Goal: Information Seeking & Learning: Check status

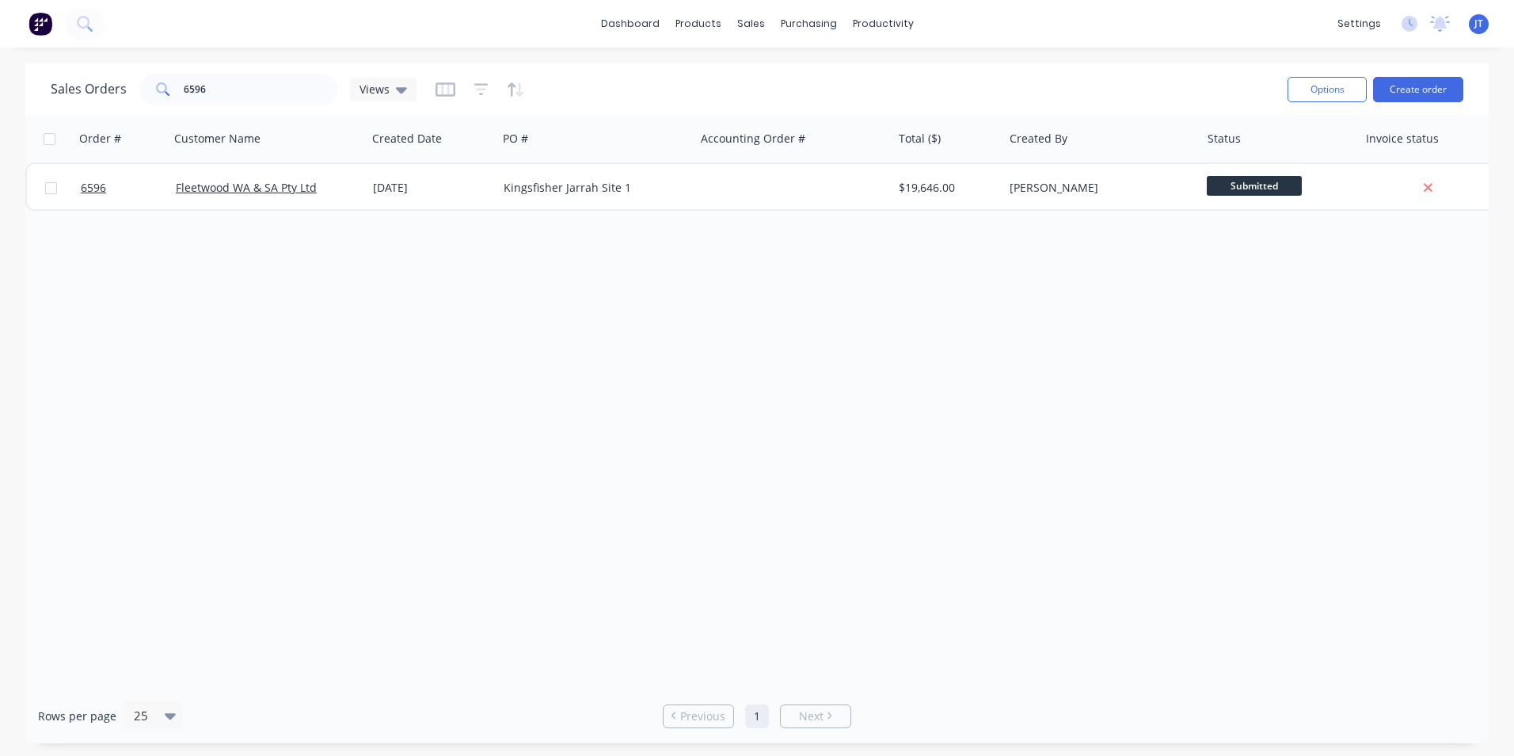
click at [439, 356] on div "Order # Customer Name Created Date PO # Accounting Order # Total ($) Created By…" at bounding box center [757, 401] width 1464 height 573
click at [267, 84] on input "6596" at bounding box center [261, 90] width 154 height 32
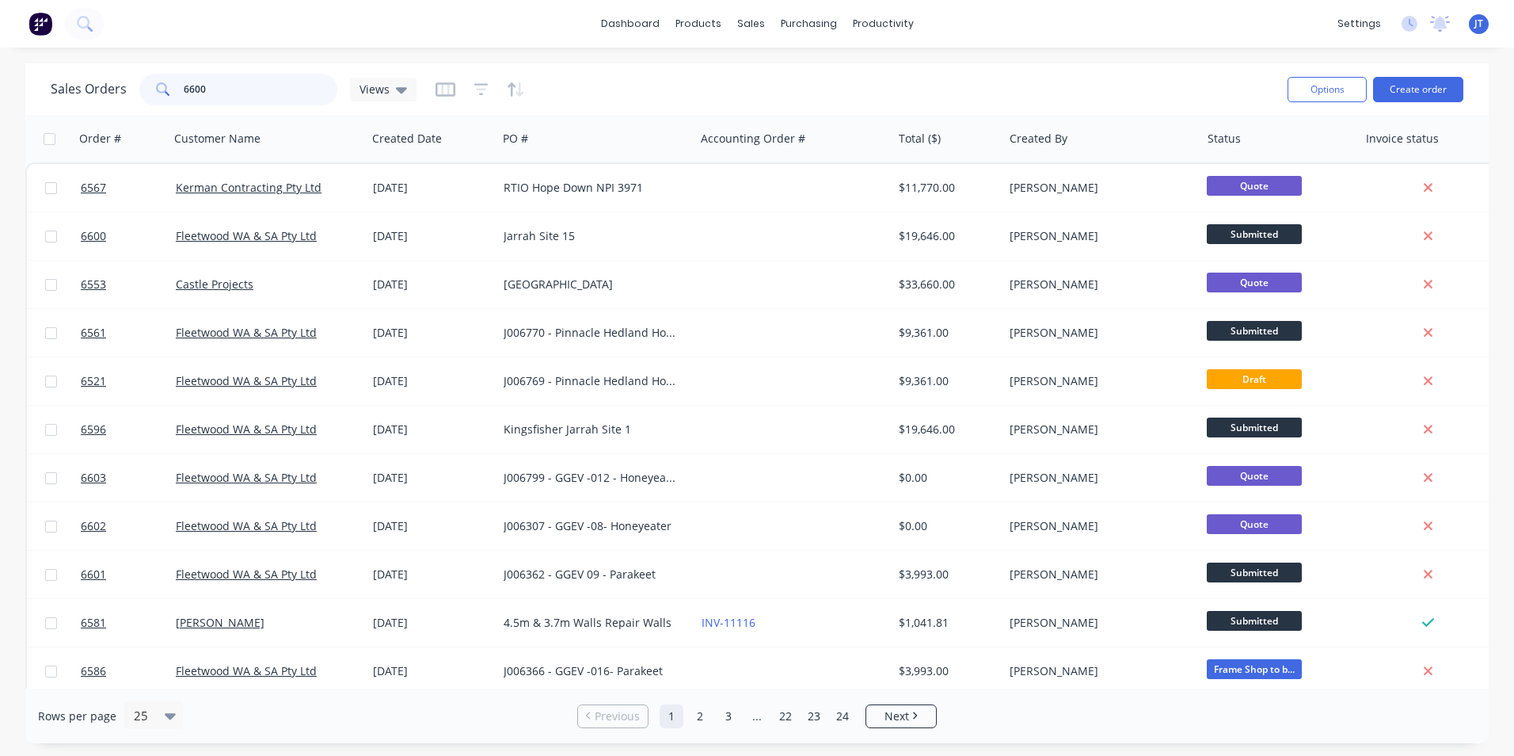
type input "6600"
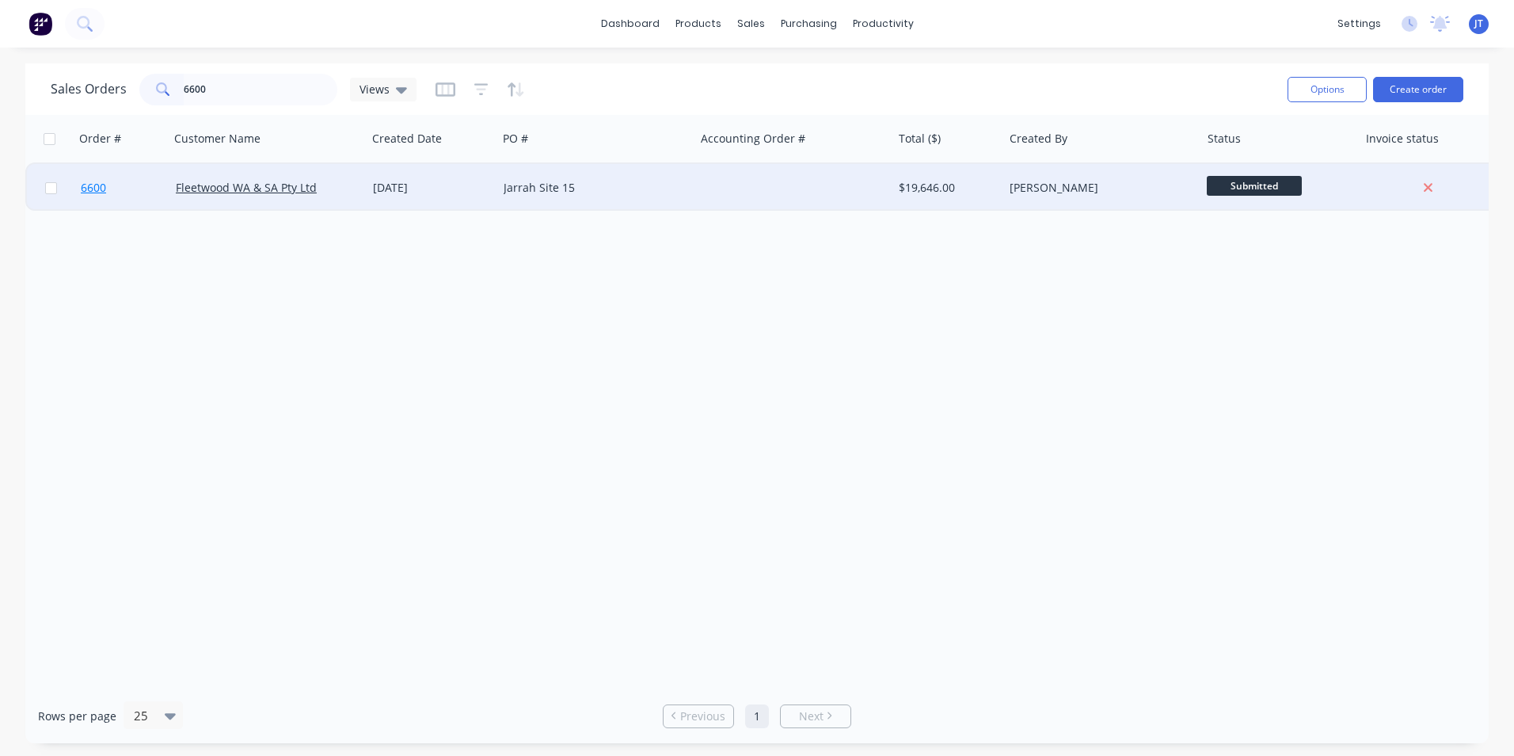
click at [92, 187] on span "6600" at bounding box center [93, 188] width 25 height 16
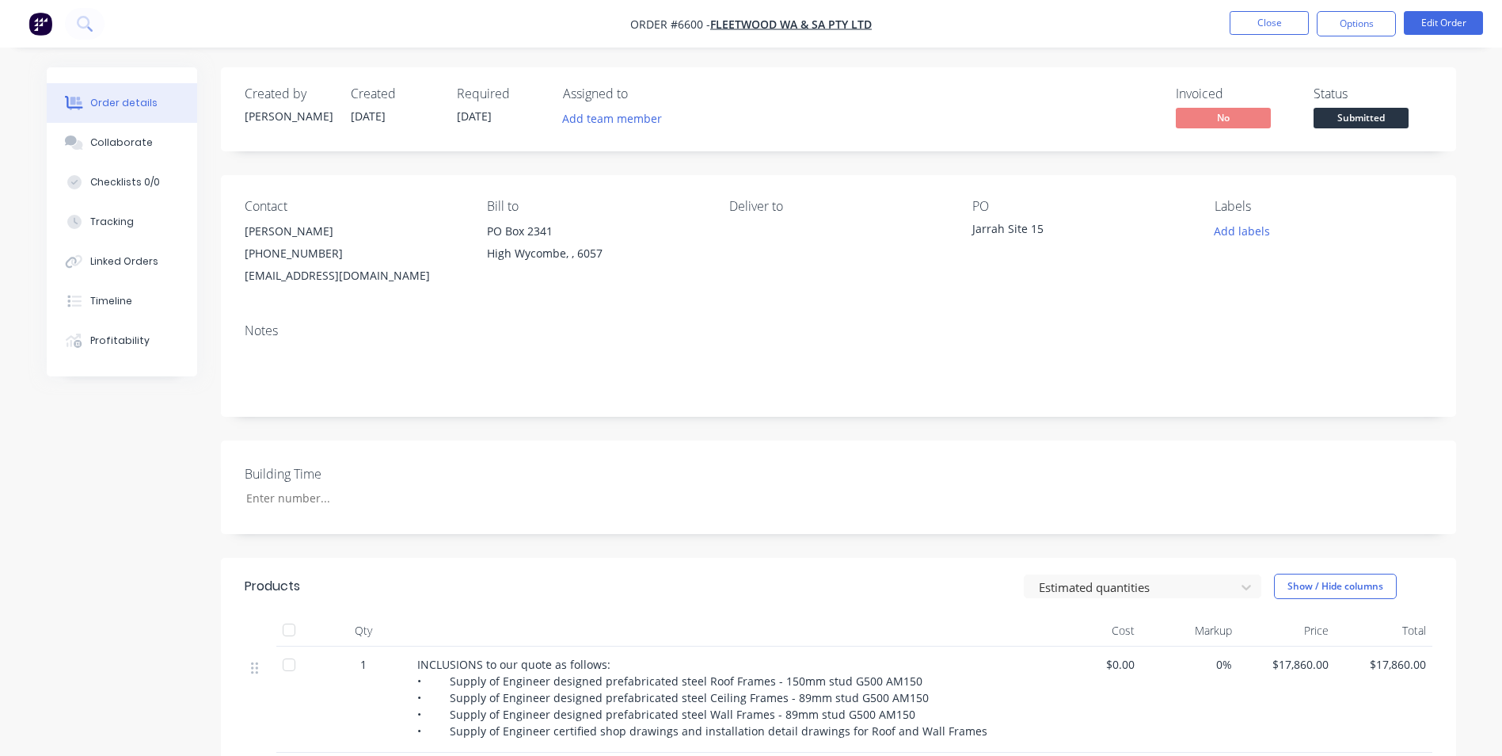
click at [1152, 341] on div "Notes" at bounding box center [838, 363] width 1235 height 106
click at [1040, 227] on div "Jarrah Site 15" at bounding box center [1072, 231] width 198 height 22
click at [1031, 227] on div "Jarrah Site 15" at bounding box center [1072, 231] width 198 height 22
click at [1441, 14] on button "Edit Order" at bounding box center [1443, 23] width 79 height 24
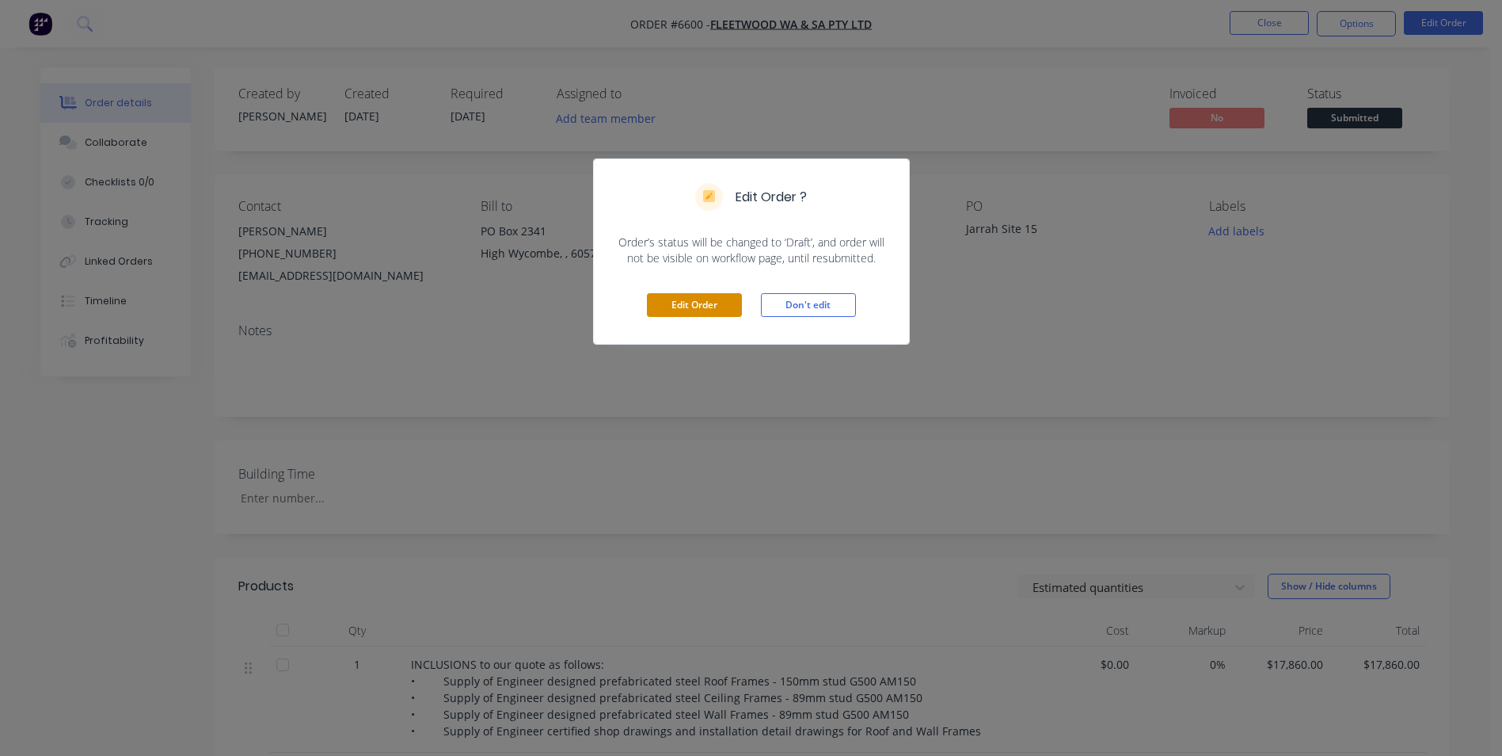
click at [718, 297] on button "Edit Order" at bounding box center [694, 305] width 95 height 24
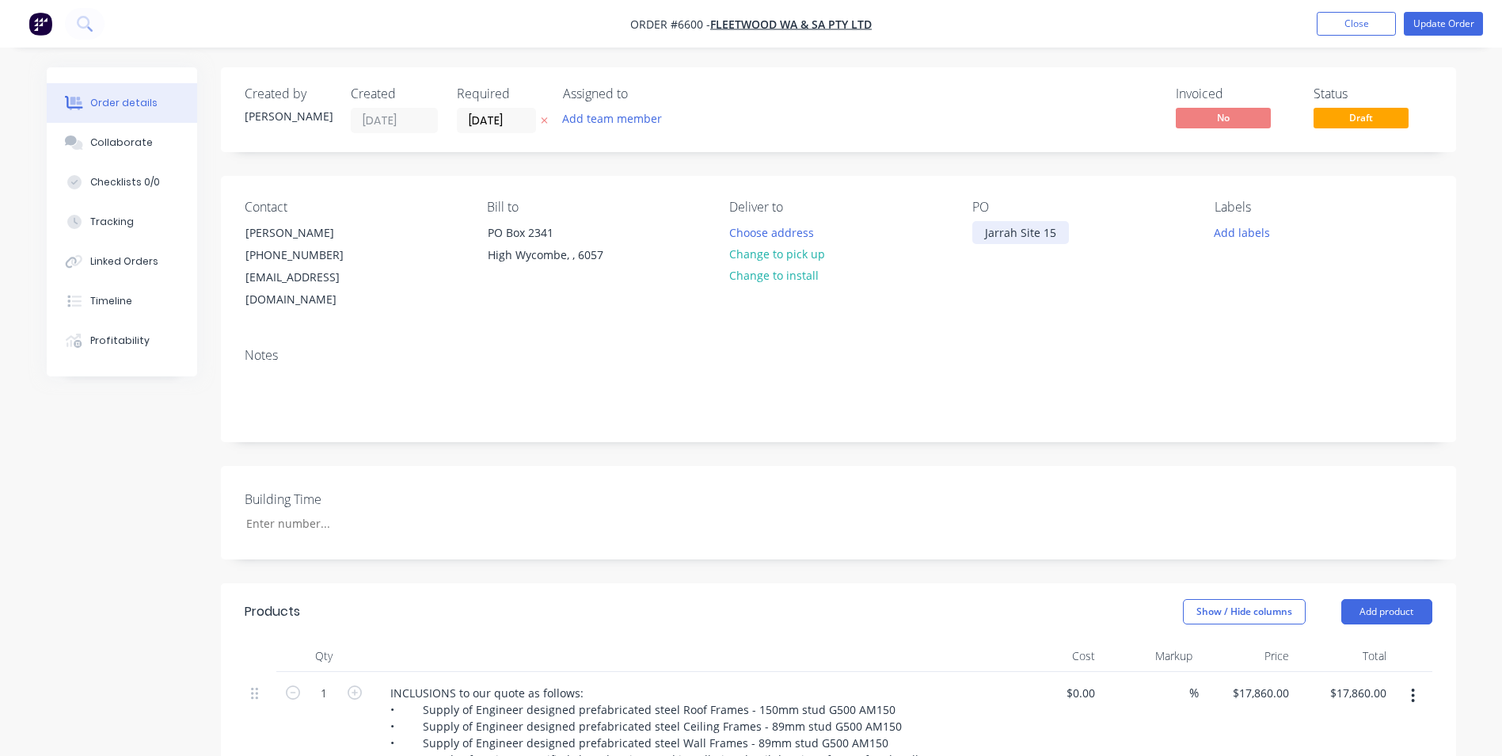
click at [981, 234] on div "Jarrah Site 15" at bounding box center [1021, 232] width 97 height 23
click at [1254, 335] on div "Notes" at bounding box center [838, 388] width 1235 height 106
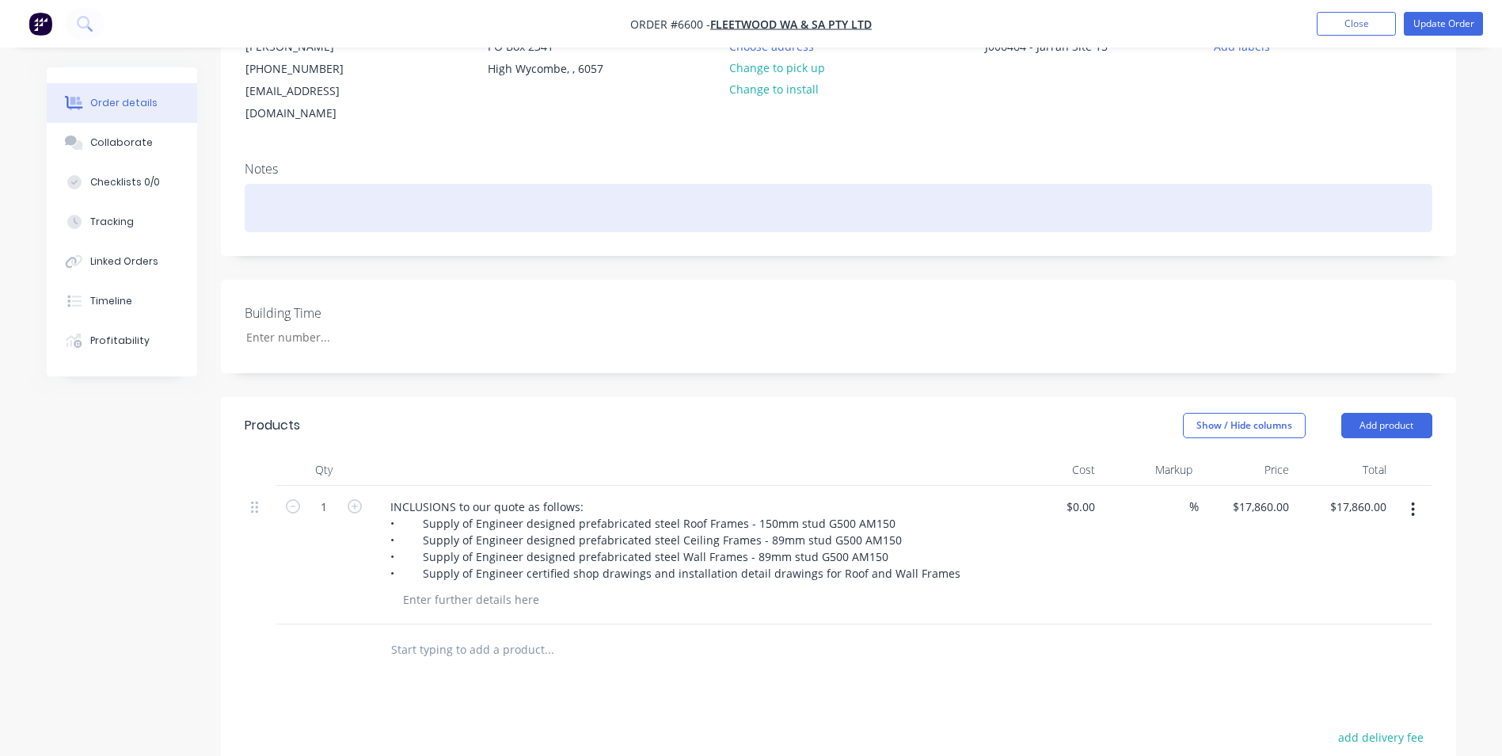
scroll to position [238, 0]
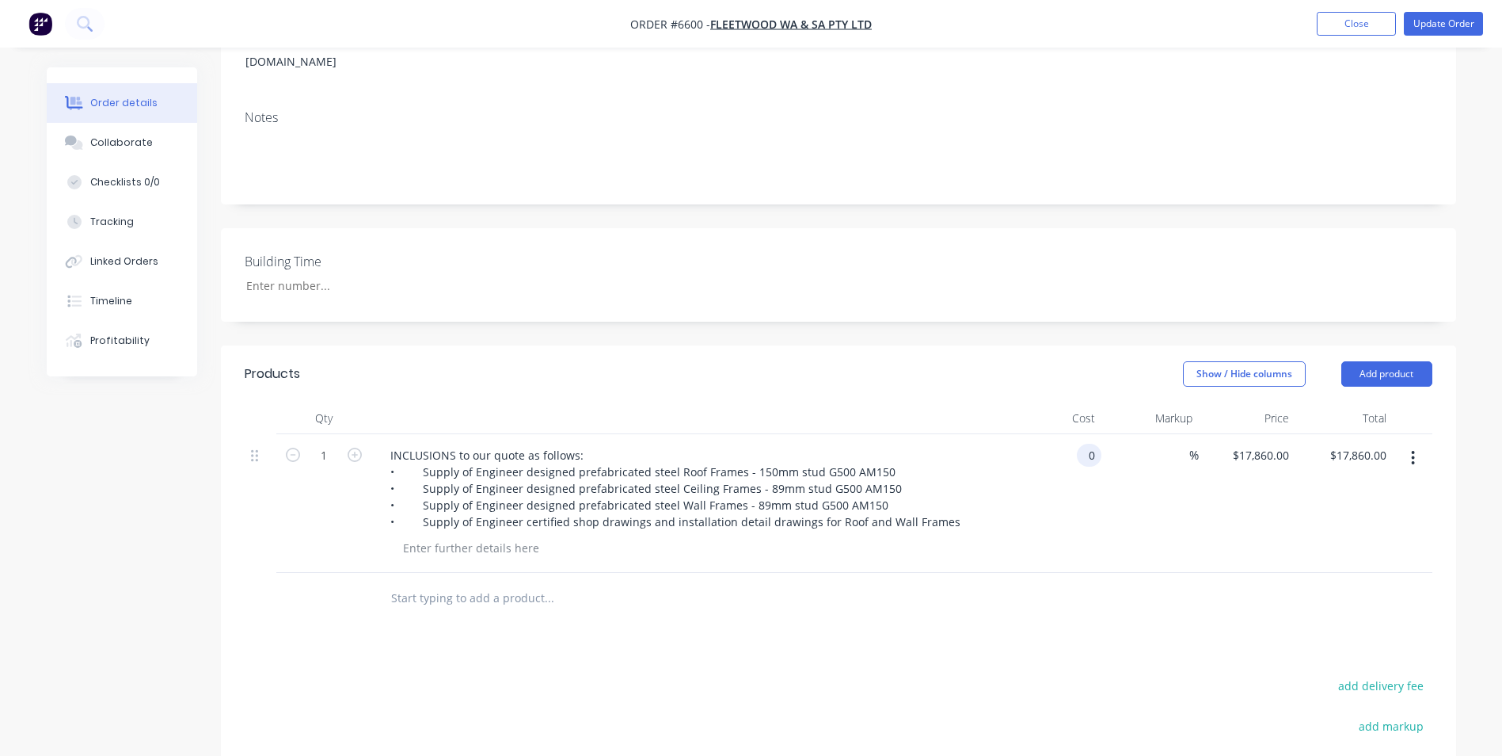
click at [1084, 443] on input "0" at bounding box center [1092, 454] width 18 height 23
type input "$0.00"
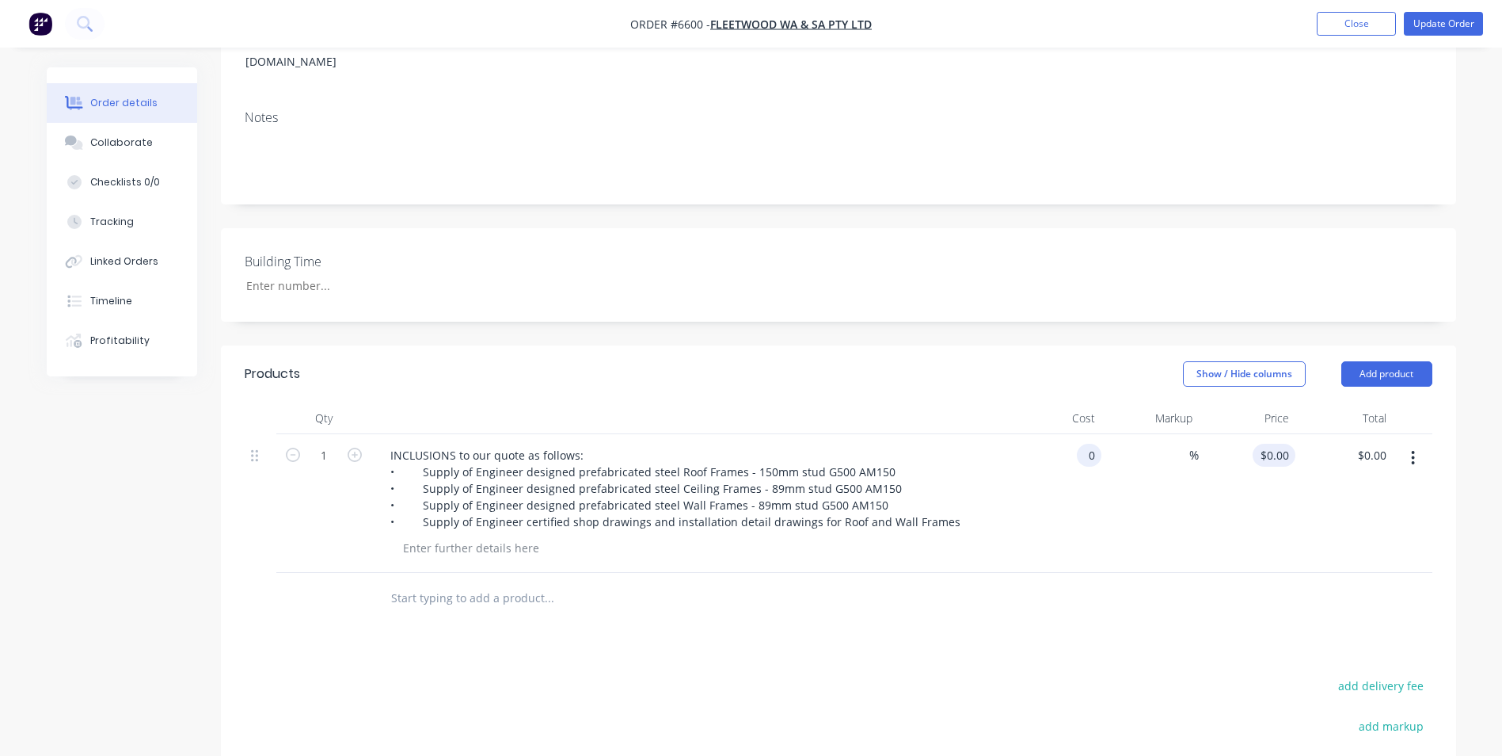
type input "0"
click at [1272, 434] on div "0 $0.00" at bounding box center [1247, 503] width 97 height 139
type input "0"
type input "$0.00"
click at [1079, 443] on div "0 $0.00" at bounding box center [1080, 454] width 43 height 23
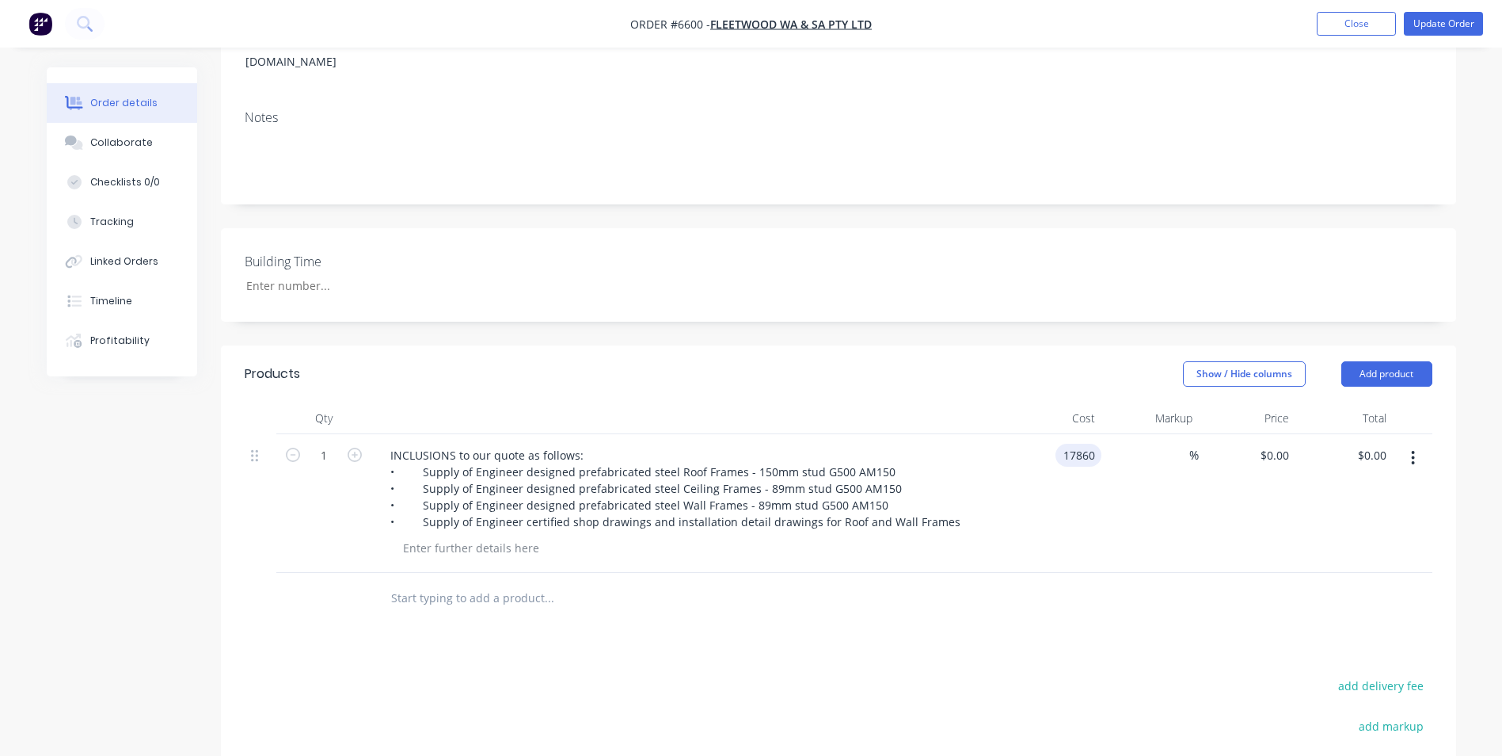
type input "$17,860.00"
click at [1183, 580] on div at bounding box center [839, 598] width 1188 height 51
click at [102, 147] on div "Collaborate" at bounding box center [121, 142] width 63 height 14
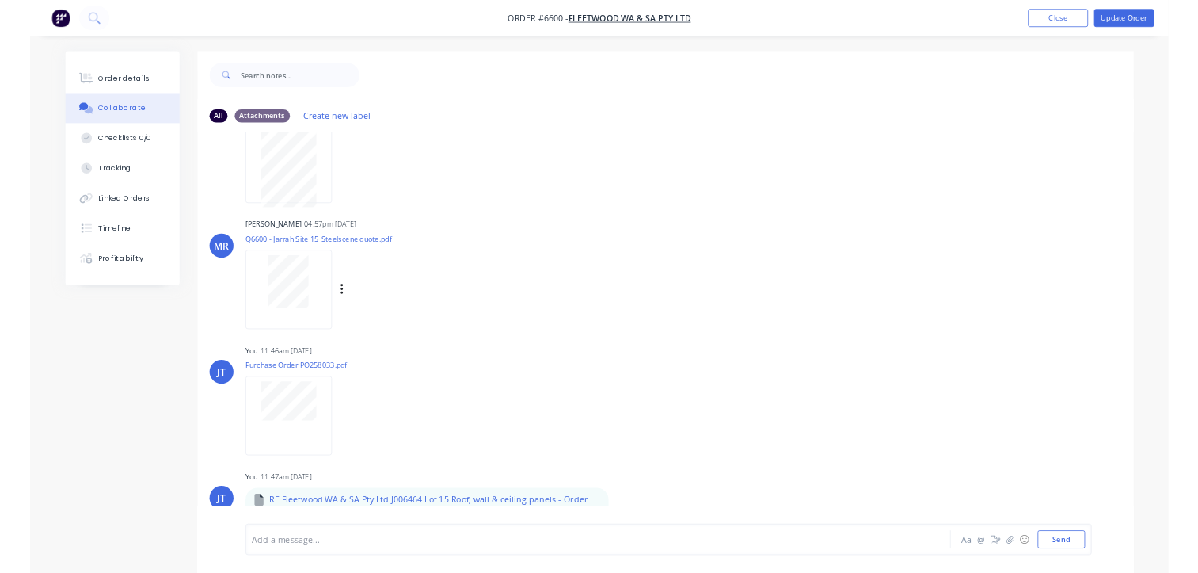
scroll to position [82, 0]
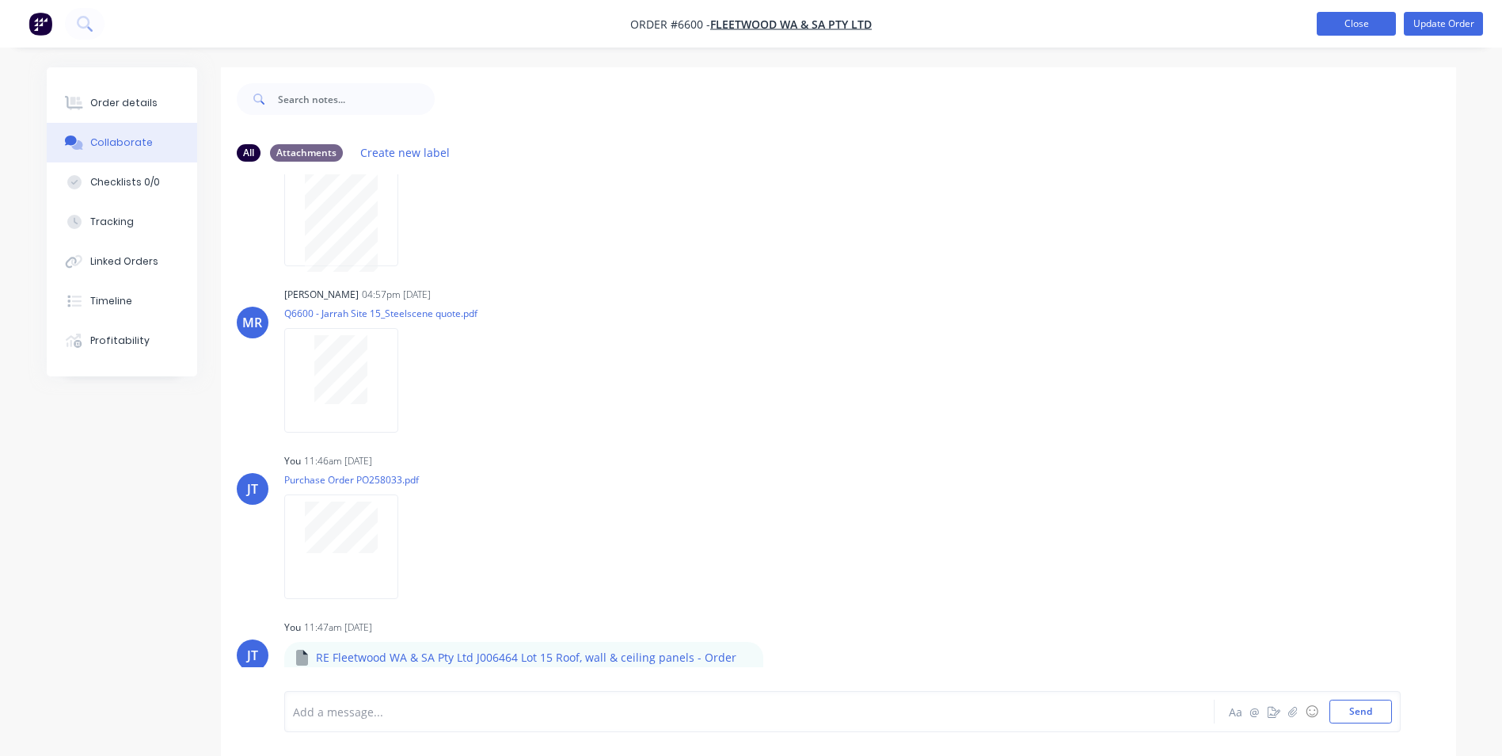
click at [1359, 25] on button "Close" at bounding box center [1356, 24] width 79 height 24
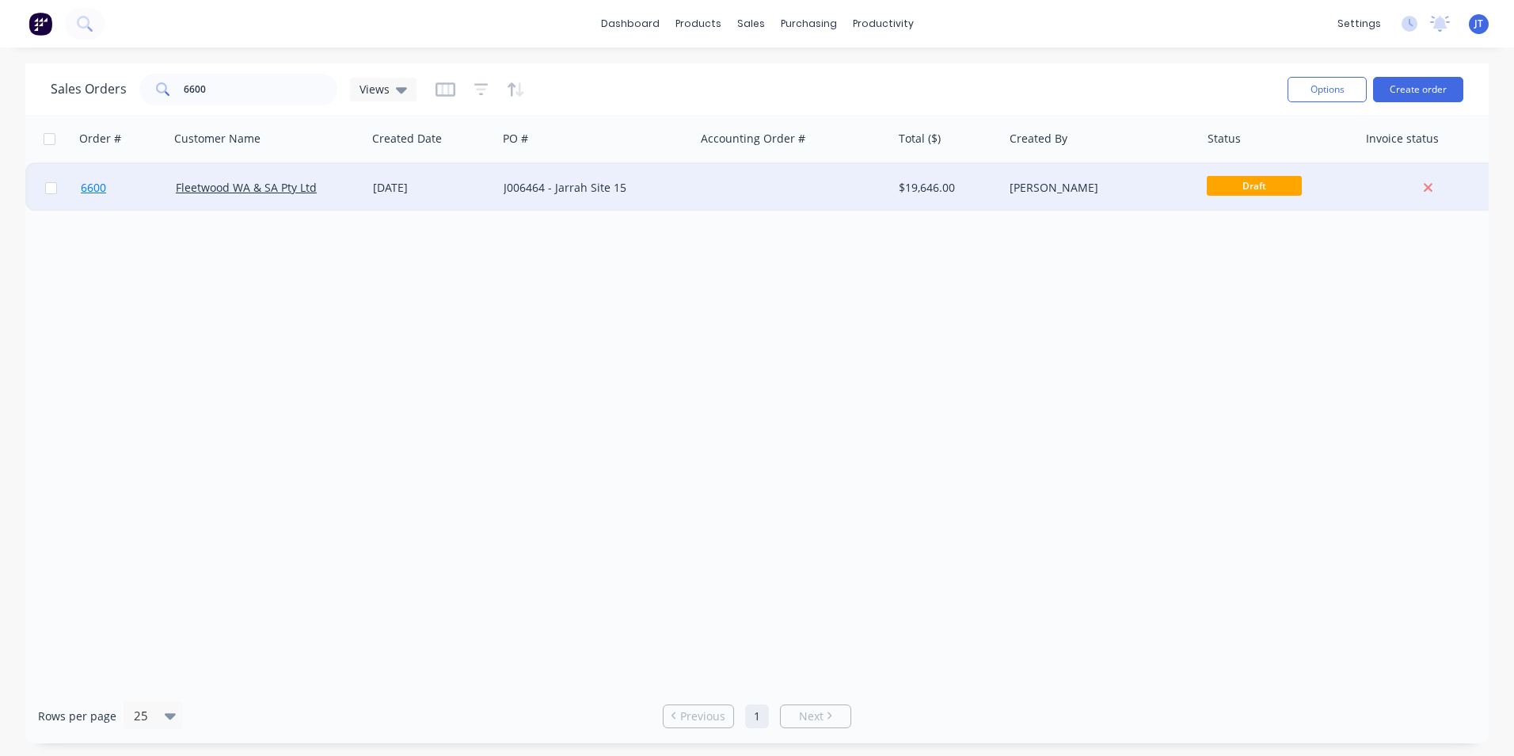
click at [89, 186] on span "6600" at bounding box center [93, 188] width 25 height 16
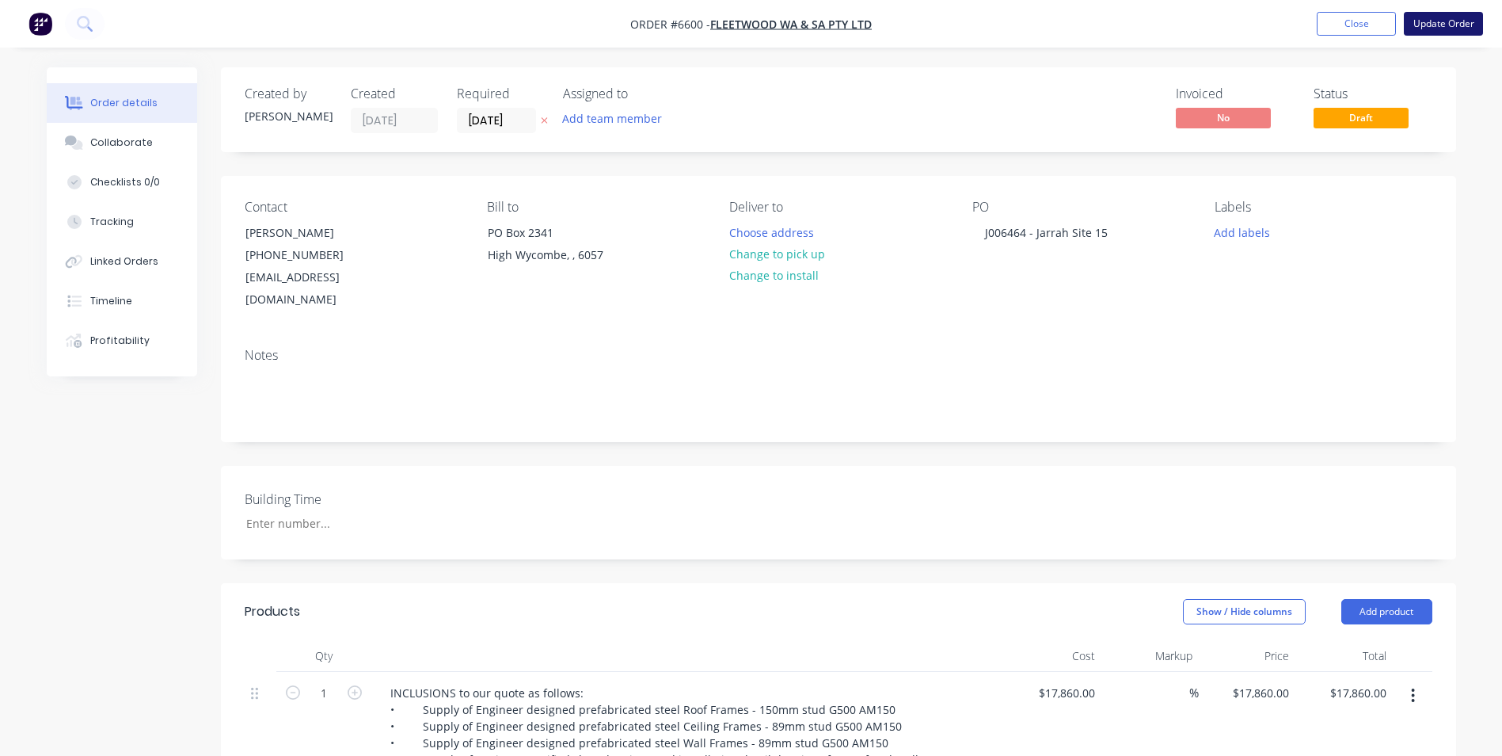
click at [1451, 27] on button "Update Order" at bounding box center [1443, 24] width 79 height 24
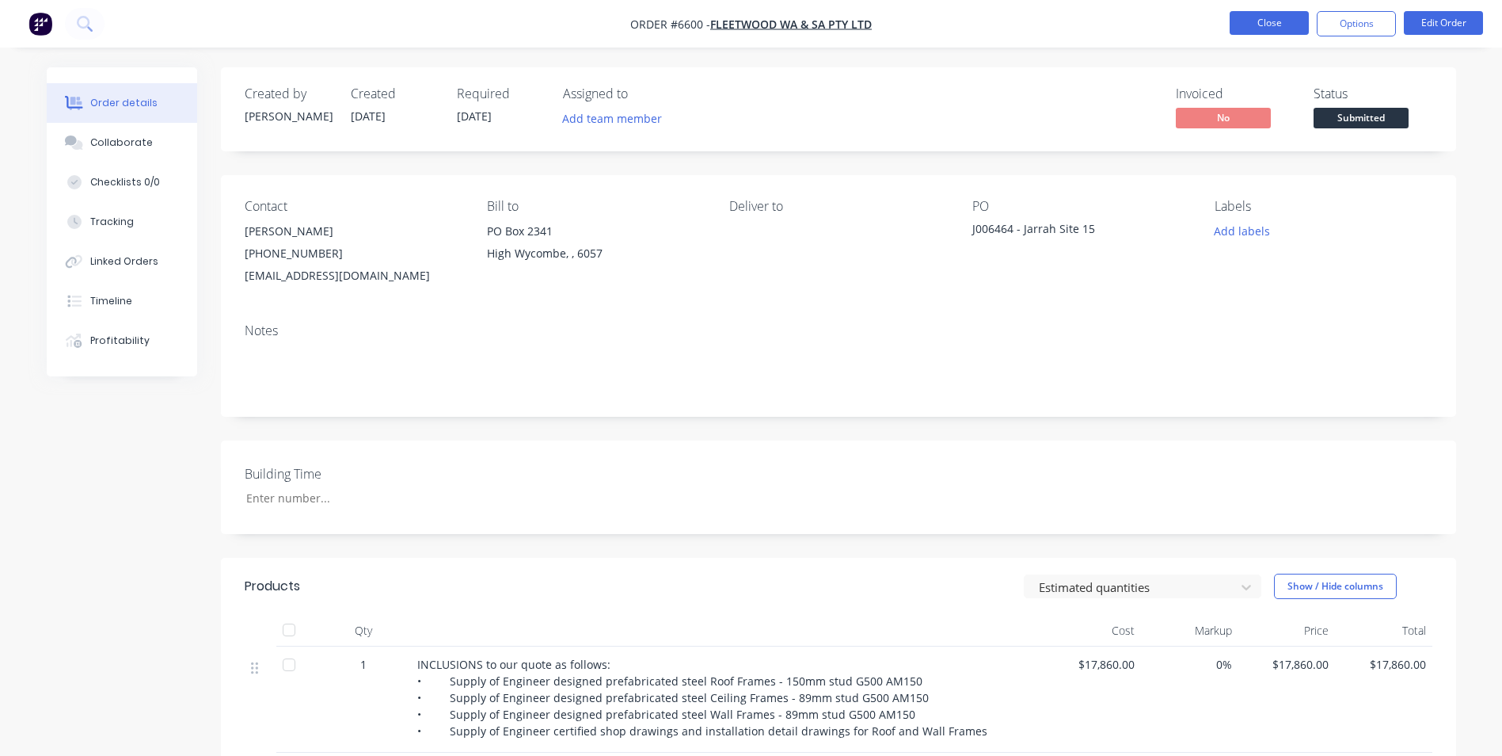
click at [1286, 25] on button "Close" at bounding box center [1269, 23] width 79 height 24
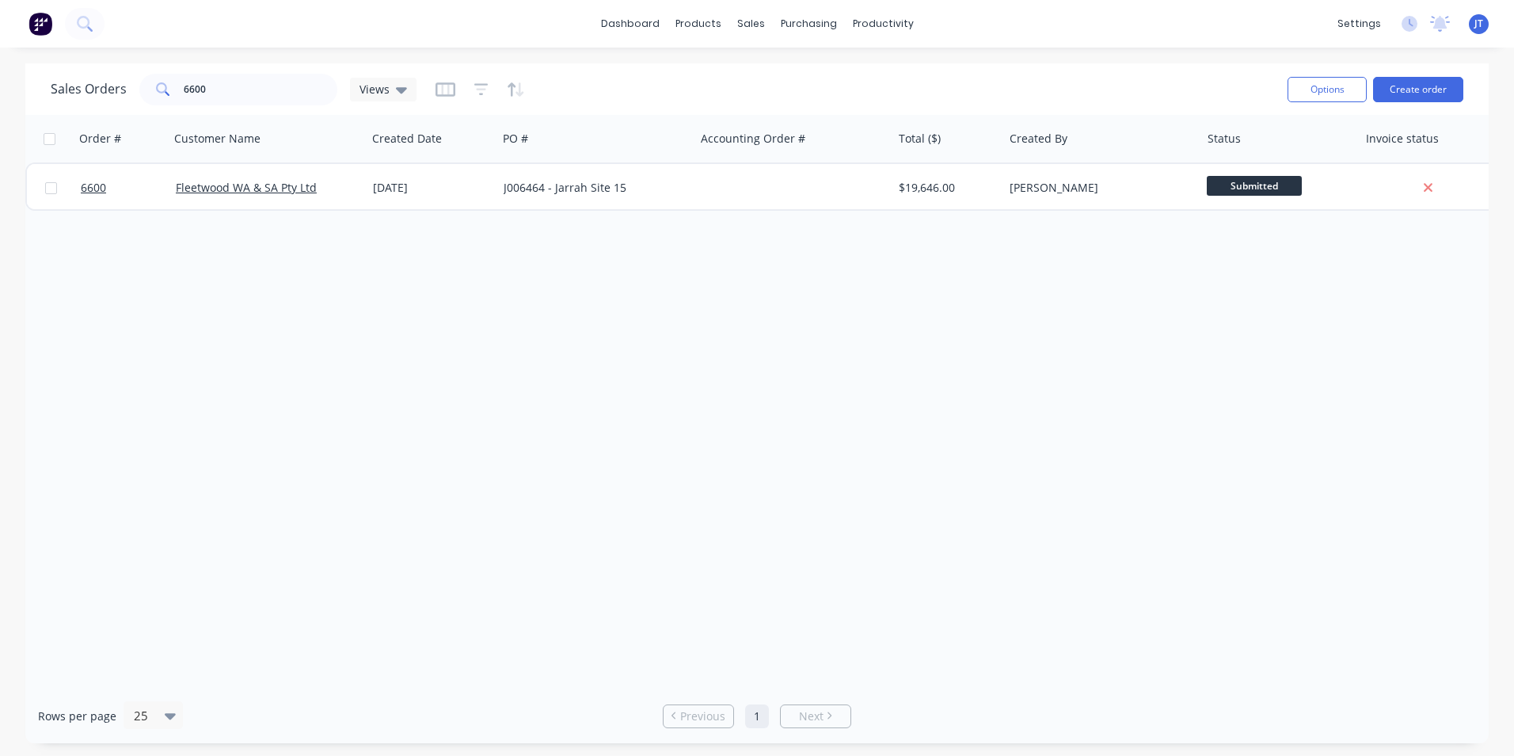
click at [478, 453] on div "Order # Customer Name Created Date PO # Accounting Order # Total ($) Created By…" at bounding box center [757, 401] width 1464 height 573
click at [269, 90] on input "6600" at bounding box center [261, 90] width 154 height 32
type input "6"
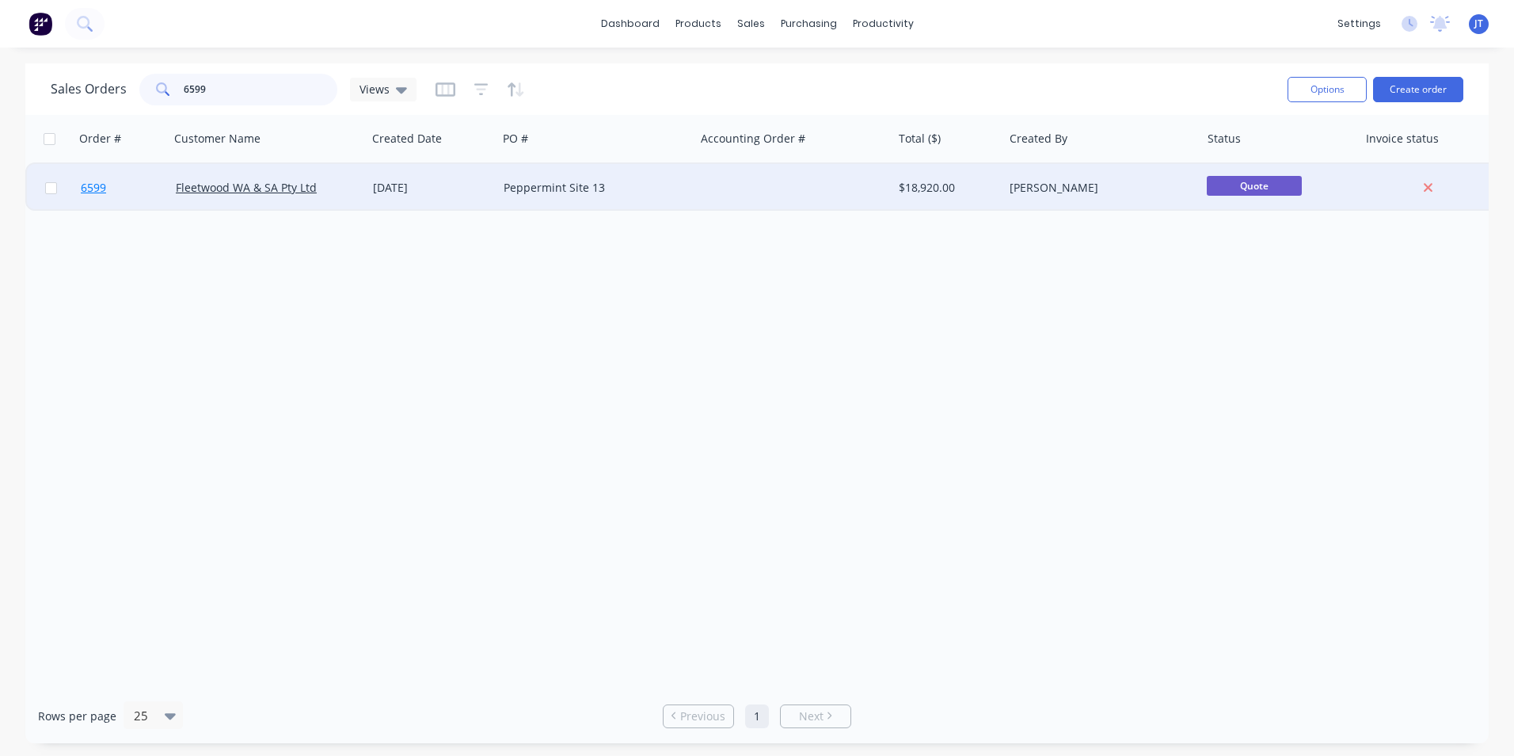
type input "6599"
click at [82, 187] on span "6599" at bounding box center [93, 188] width 25 height 16
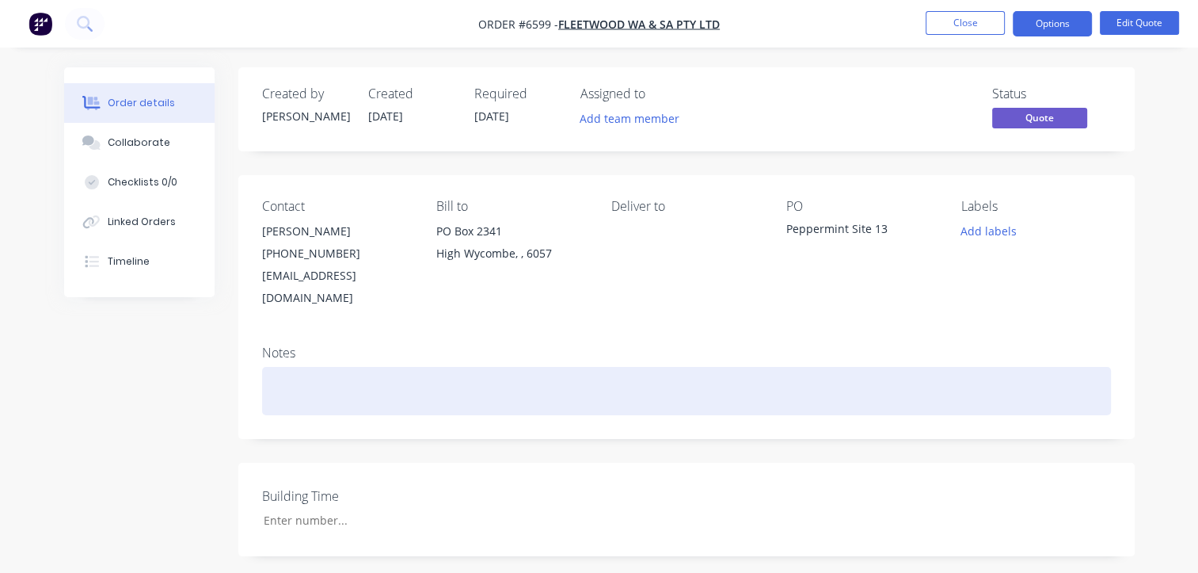
click at [408, 386] on div at bounding box center [686, 391] width 849 height 48
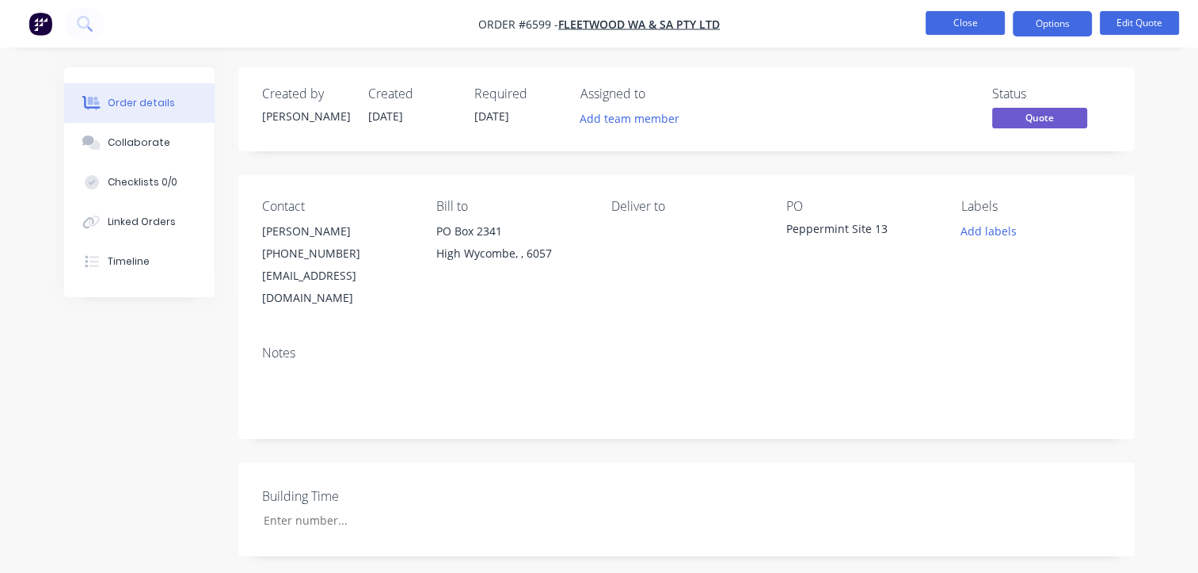
click at [950, 24] on button "Close" at bounding box center [965, 23] width 79 height 24
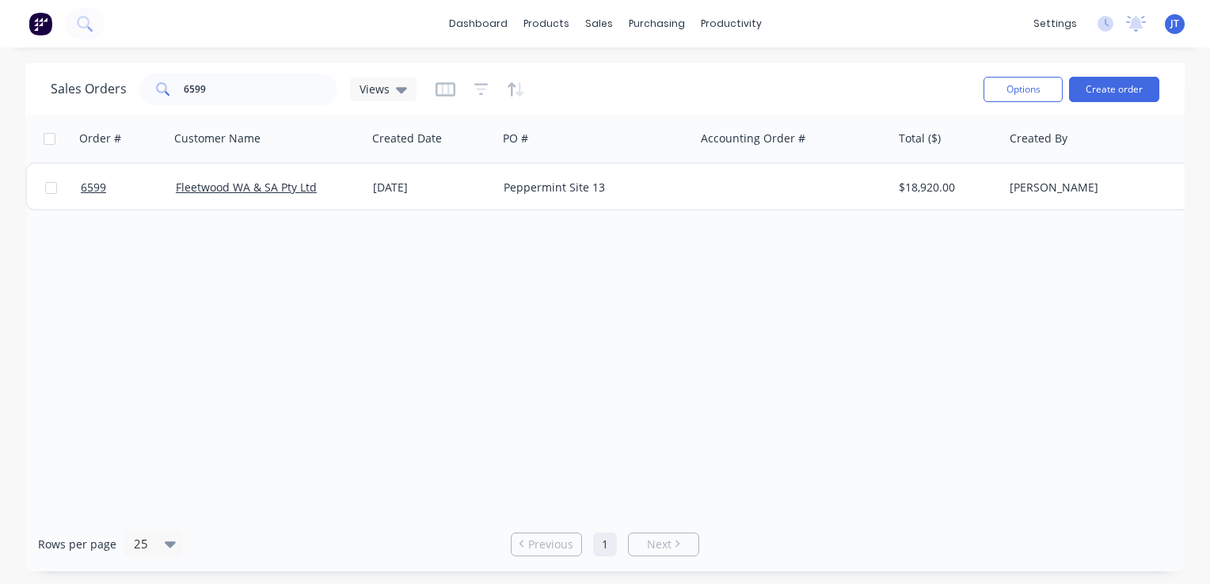
click at [523, 310] on div "Order # Customer Name Created Date PO # Accounting Order # Total ($) Created By…" at bounding box center [604, 316] width 1159 height 402
click at [89, 24] on icon at bounding box center [84, 23] width 15 height 15
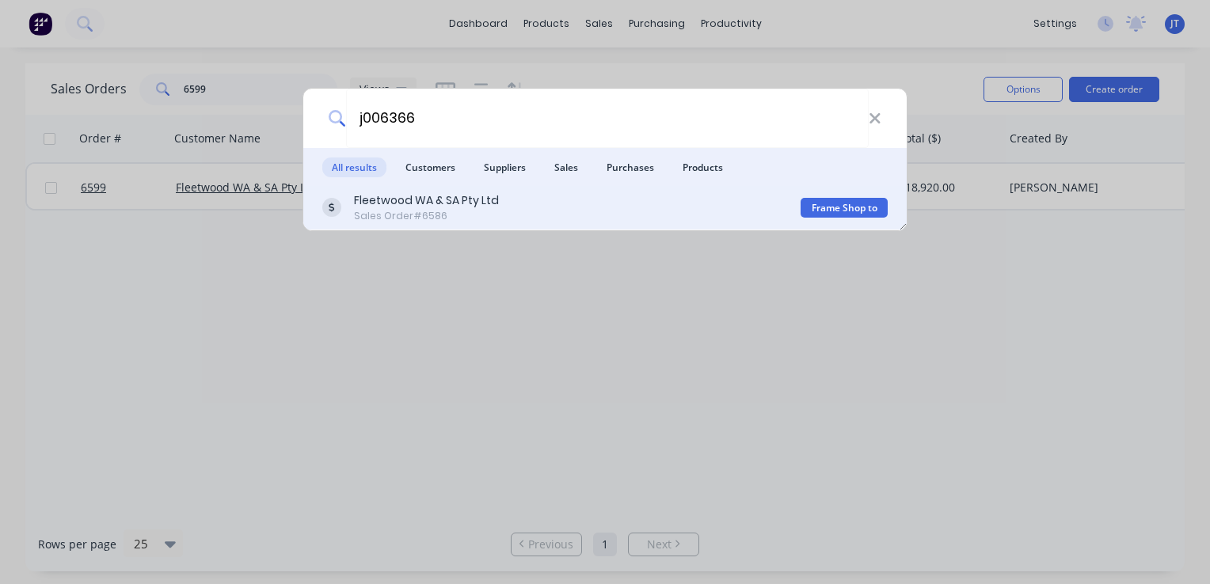
type input "j006366"
click at [404, 200] on div "Fleetwood WA & SA Pty Ltd" at bounding box center [426, 200] width 145 height 17
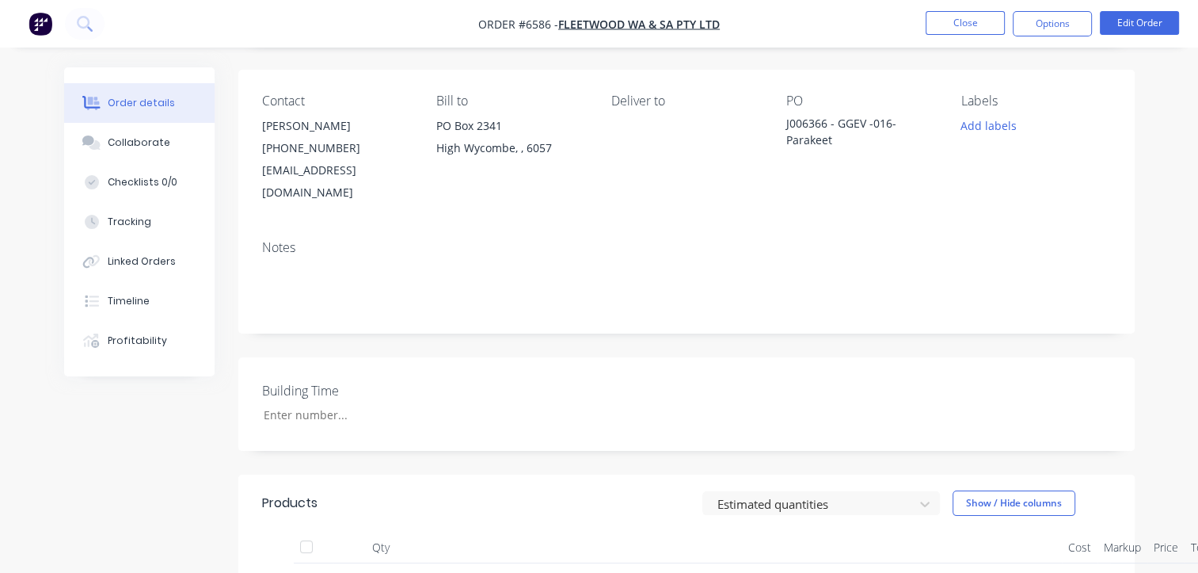
scroll to position [317, 0]
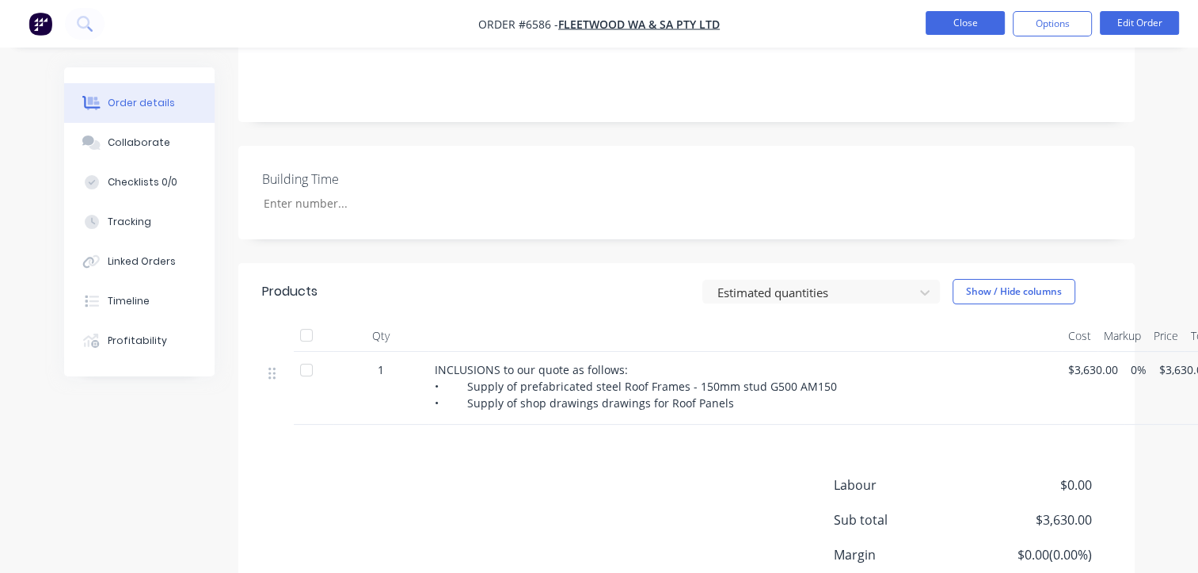
click at [989, 21] on button "Close" at bounding box center [965, 23] width 79 height 24
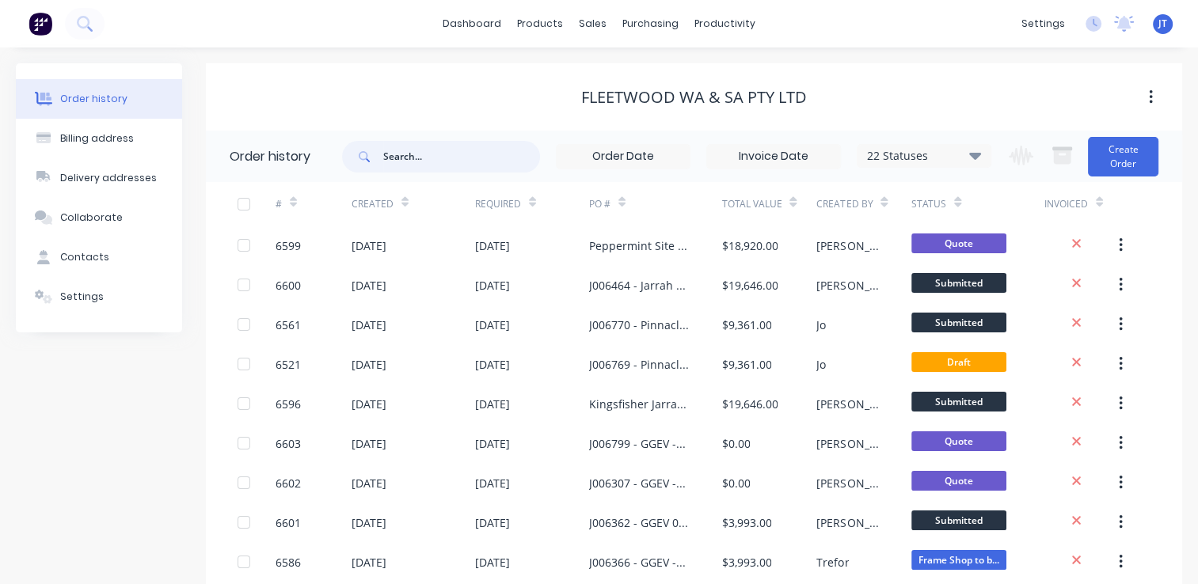
click at [428, 154] on input "text" at bounding box center [461, 157] width 157 height 32
type input "j006363"
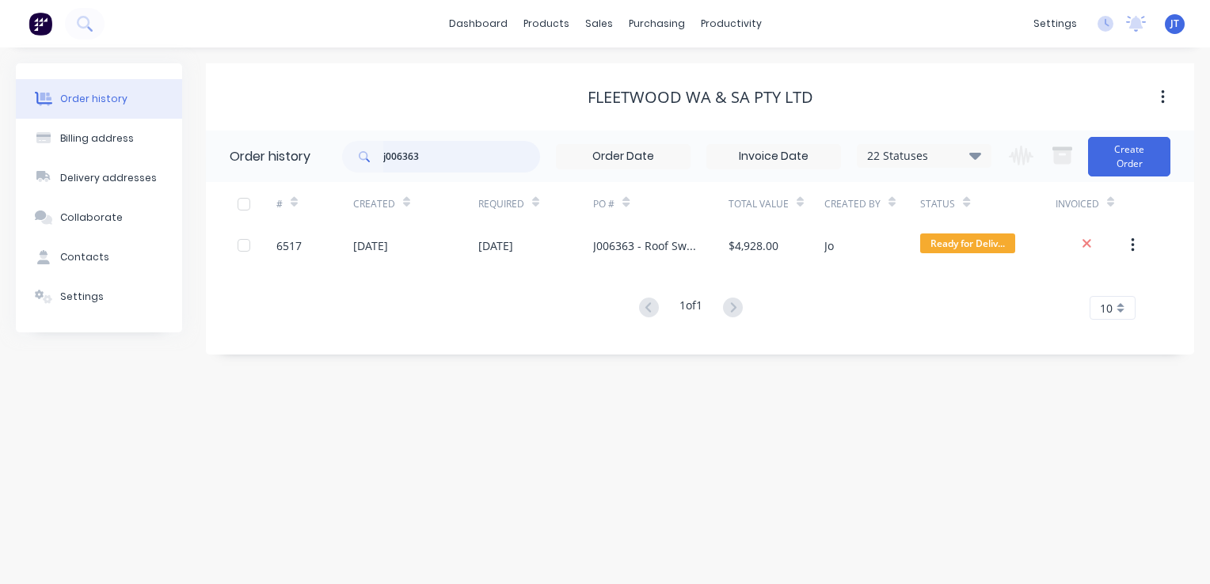
click at [439, 165] on input "j006363" at bounding box center [461, 157] width 157 height 32
type input "j006464"
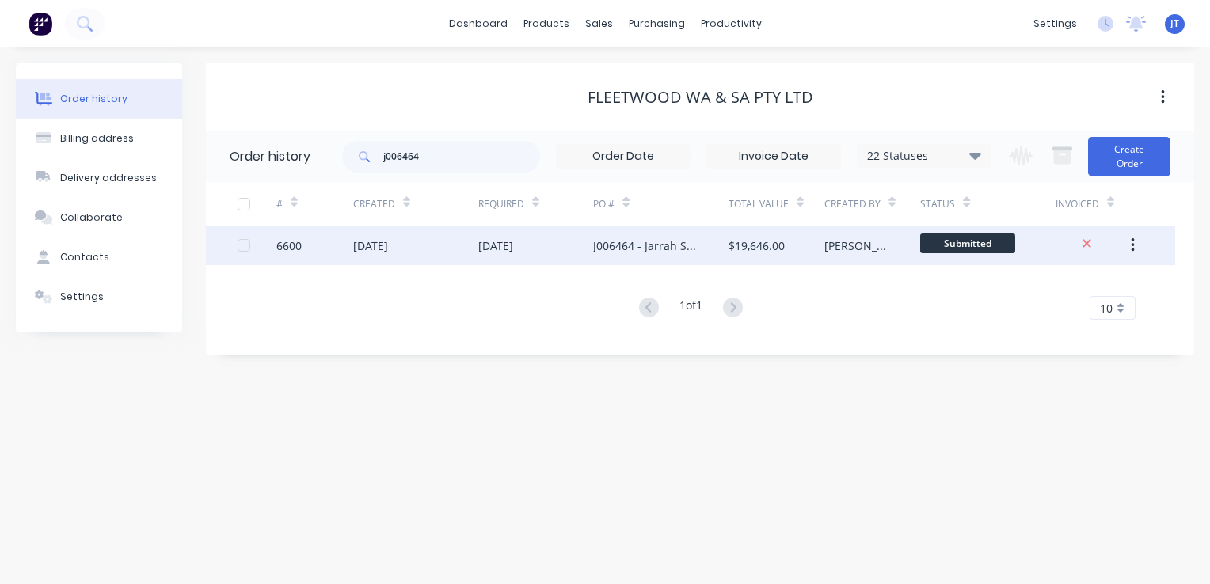
click at [309, 242] on div "6600" at bounding box center [314, 246] width 77 height 40
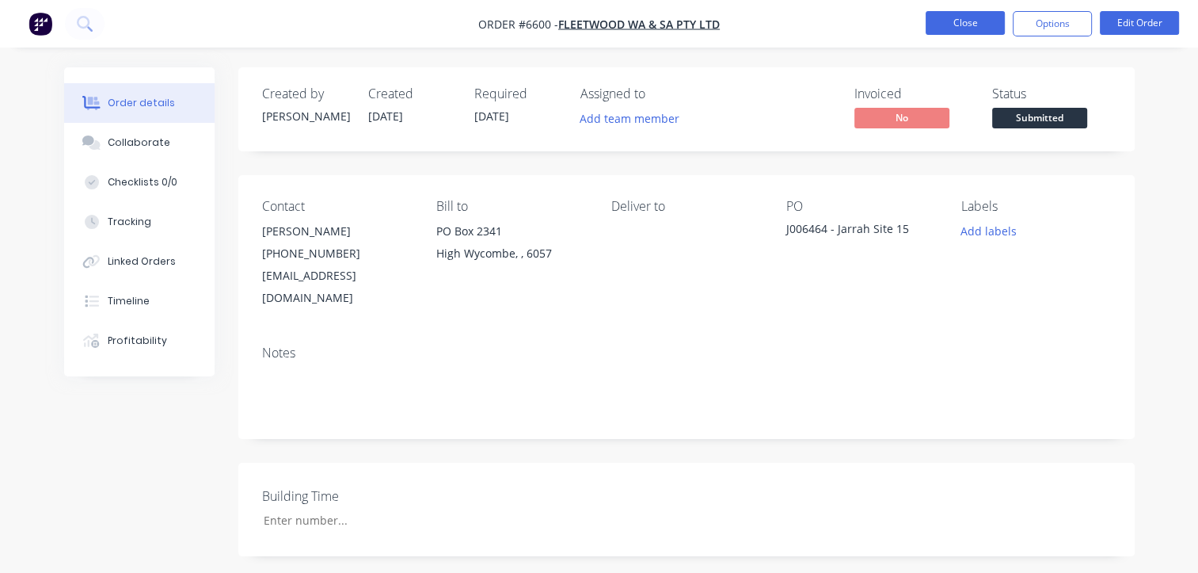
click at [982, 20] on button "Close" at bounding box center [965, 23] width 79 height 24
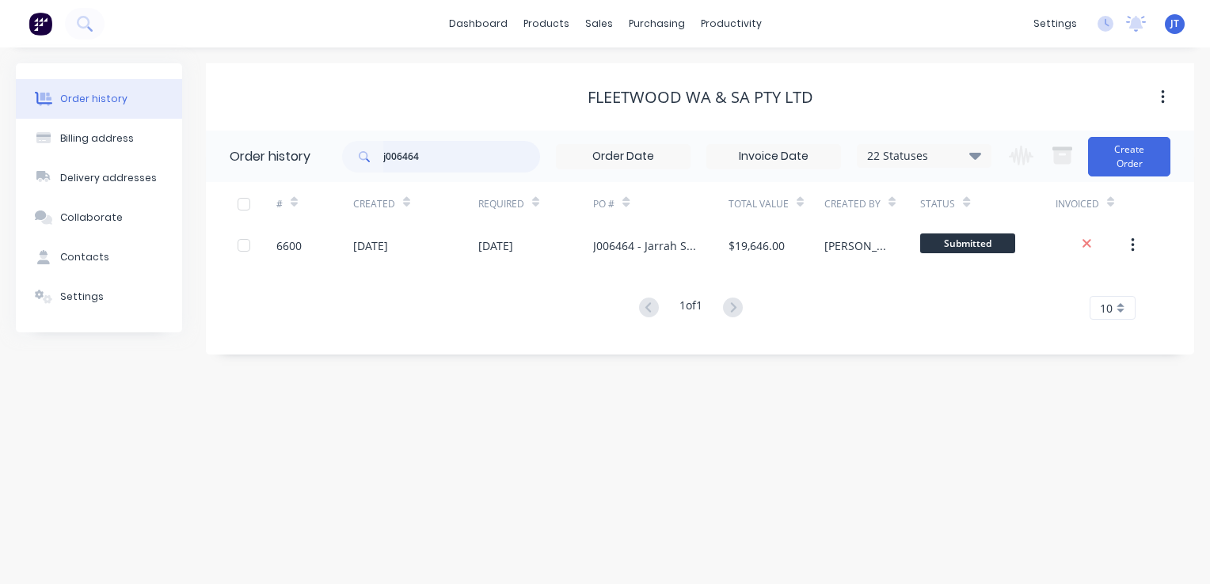
click at [442, 151] on input "j006464" at bounding box center [461, 157] width 157 height 32
type input "j00"
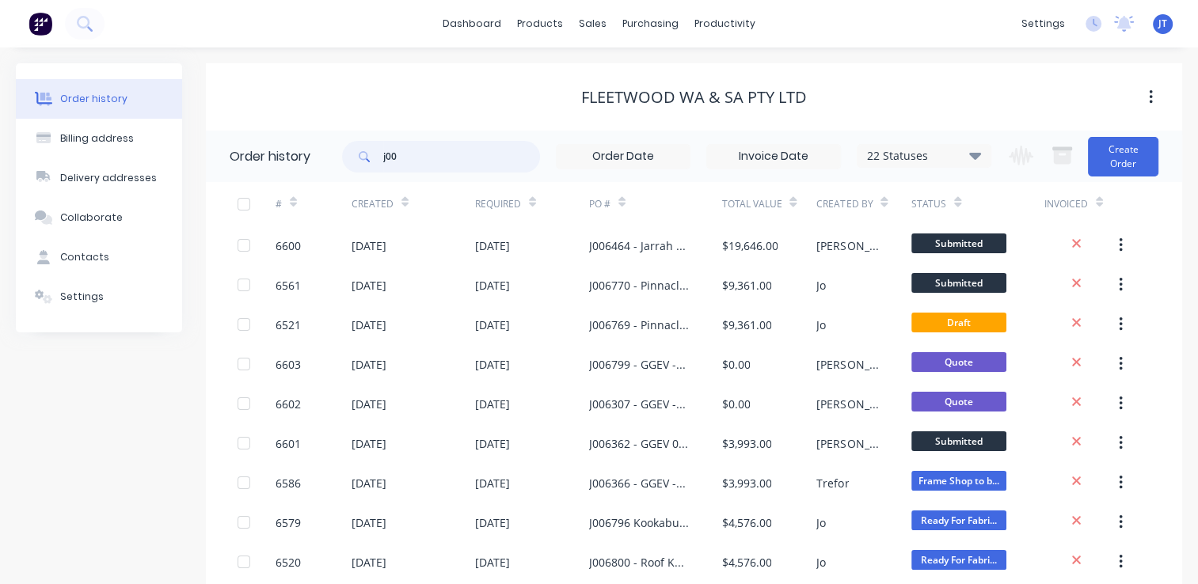
click at [410, 157] on input "j00" at bounding box center [461, 157] width 157 height 32
type input "j006362"
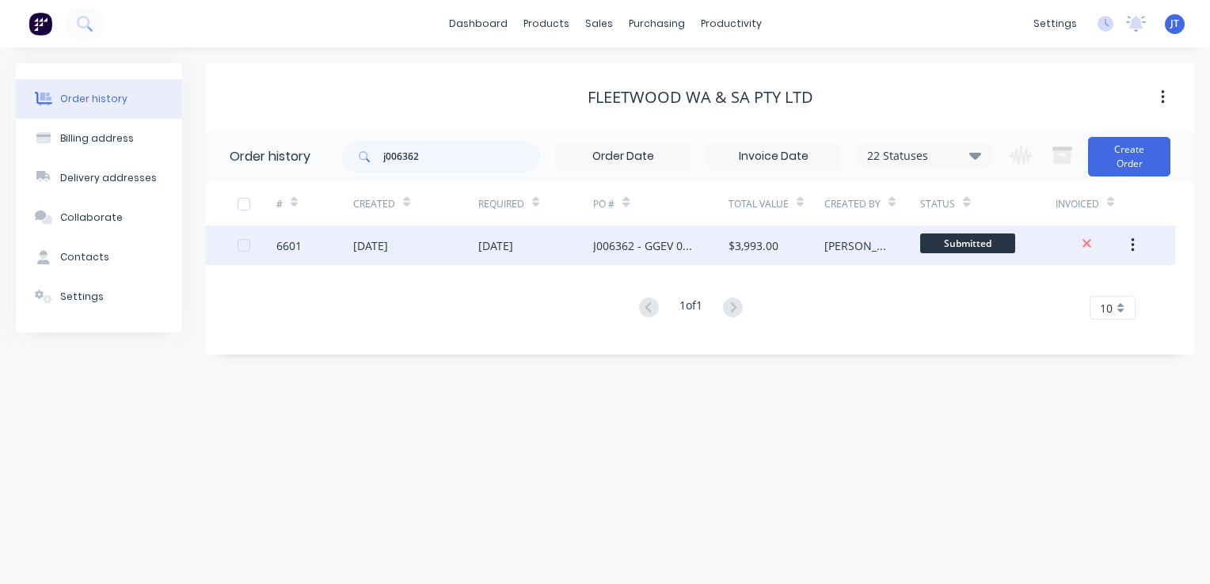
click at [291, 249] on div "6601" at bounding box center [288, 246] width 25 height 17
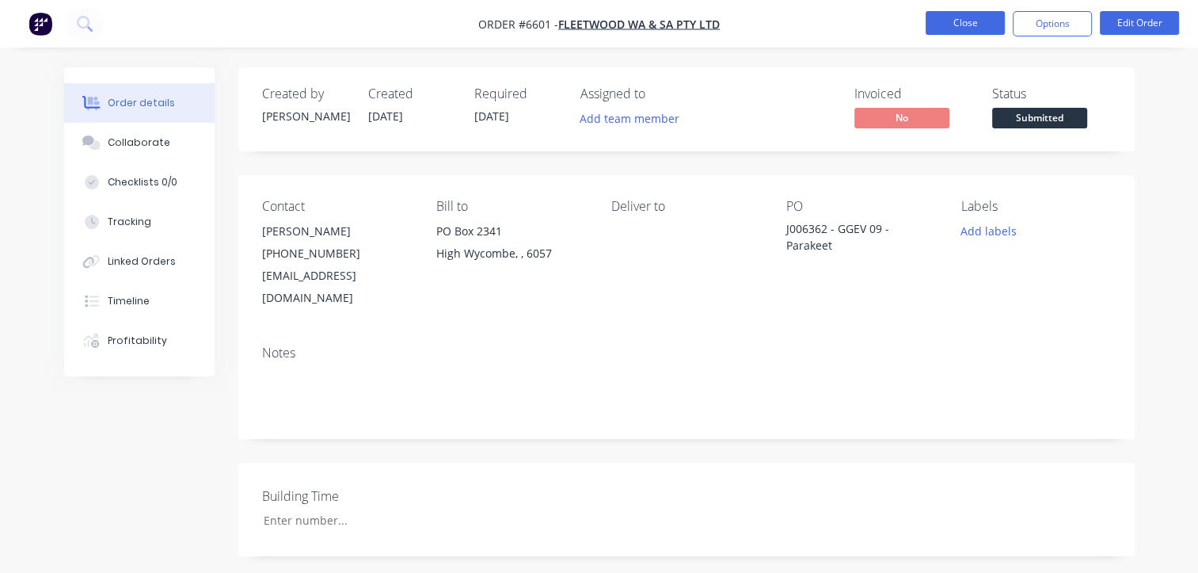
click at [965, 32] on button "Close" at bounding box center [965, 23] width 79 height 24
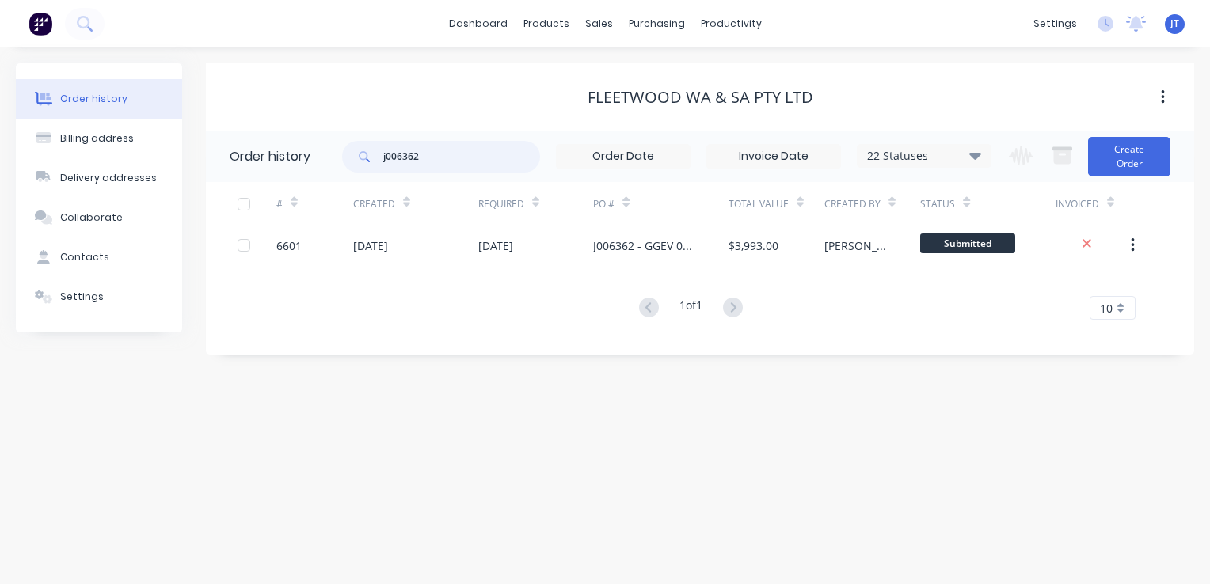
click at [471, 154] on input "j006362" at bounding box center [461, 157] width 157 height 32
type input "j006"
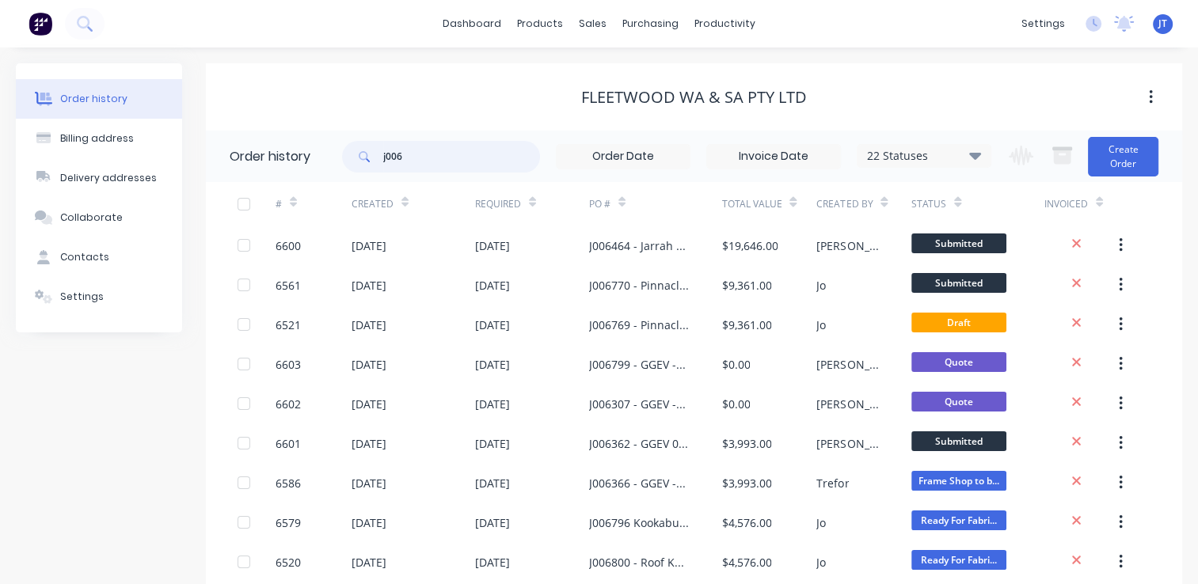
click at [459, 153] on input "j006" at bounding box center [461, 157] width 157 height 32
type input "j006768"
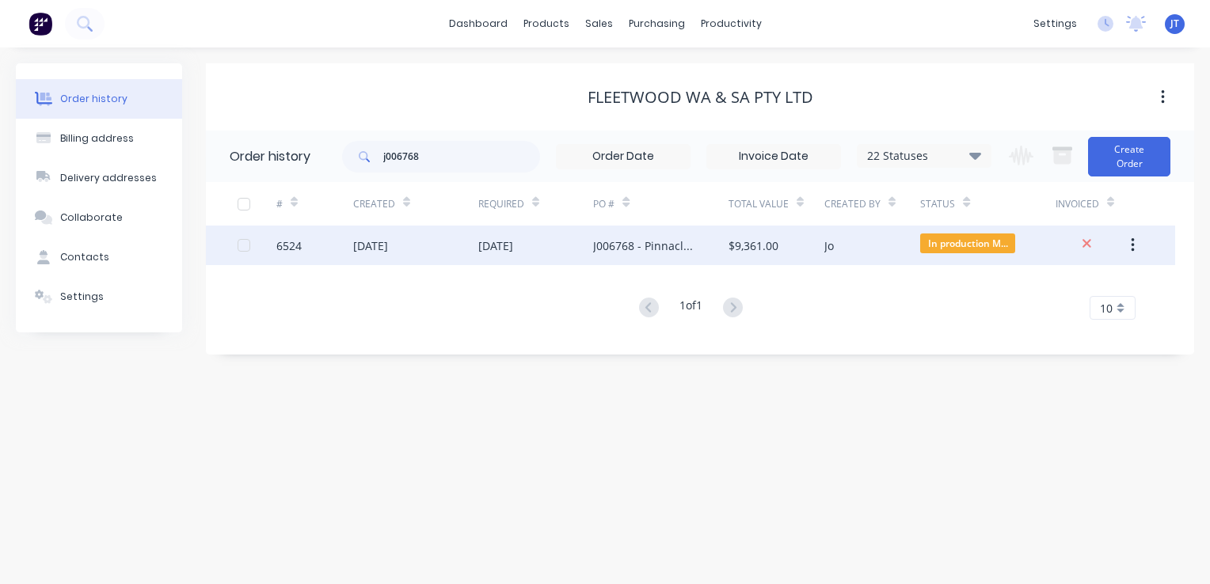
click at [300, 245] on div "6524" at bounding box center [288, 246] width 25 height 17
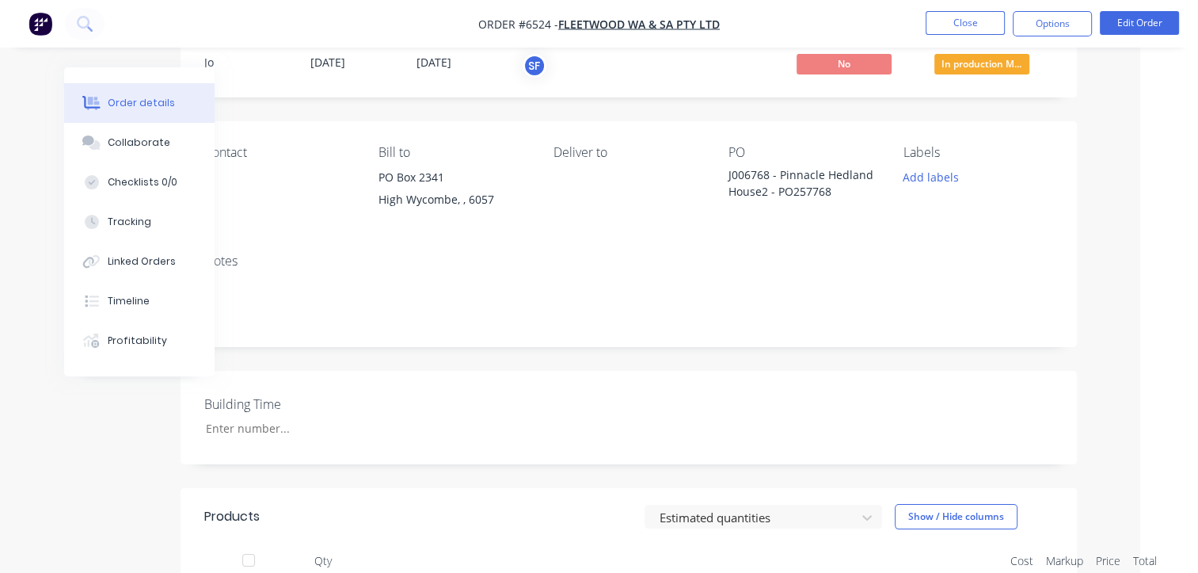
scroll to position [0, 58]
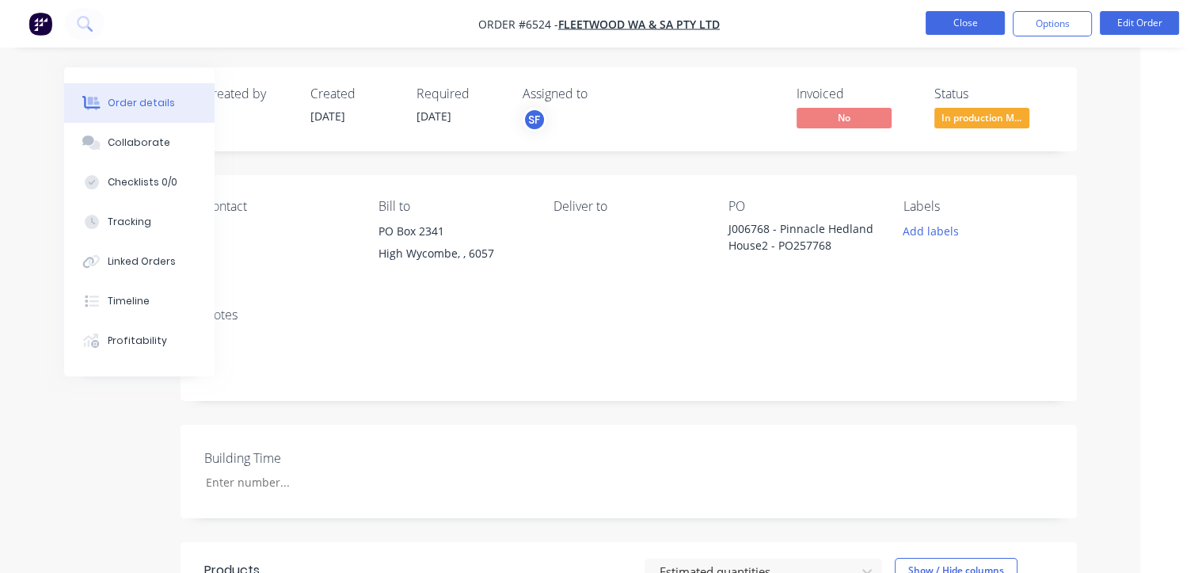
click at [954, 28] on button "Close" at bounding box center [965, 23] width 79 height 24
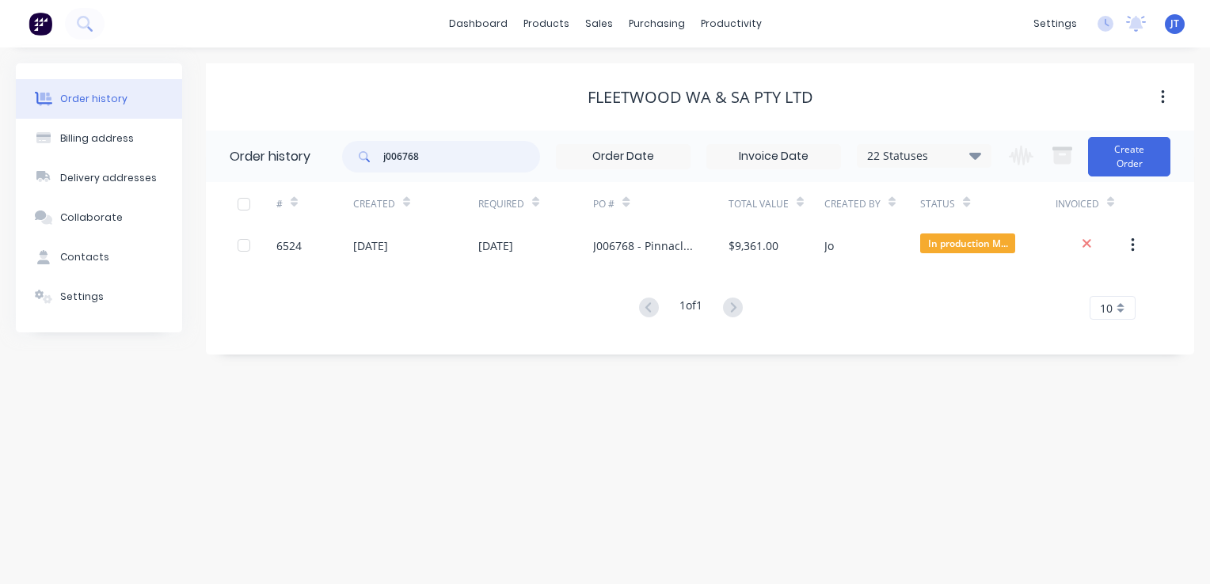
click at [434, 155] on input "j006768" at bounding box center [461, 157] width 157 height 32
type input "j006769"
click at [447, 163] on input "j006769" at bounding box center [461, 157] width 157 height 32
type input "j006800"
click at [453, 154] on input "j006800" at bounding box center [461, 157] width 157 height 32
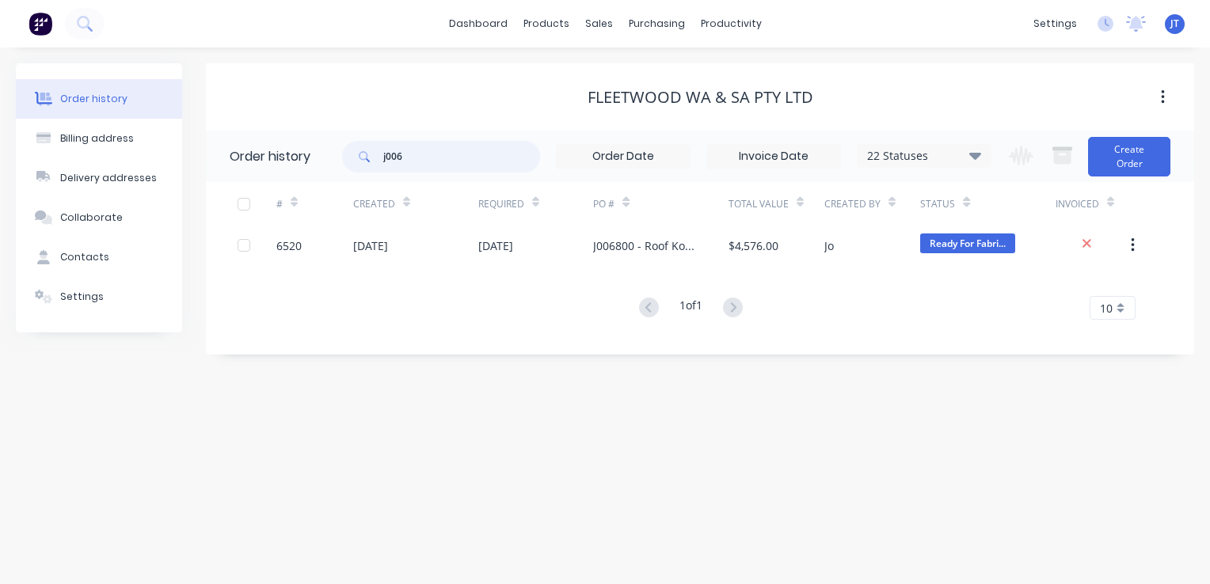
type input "j00"
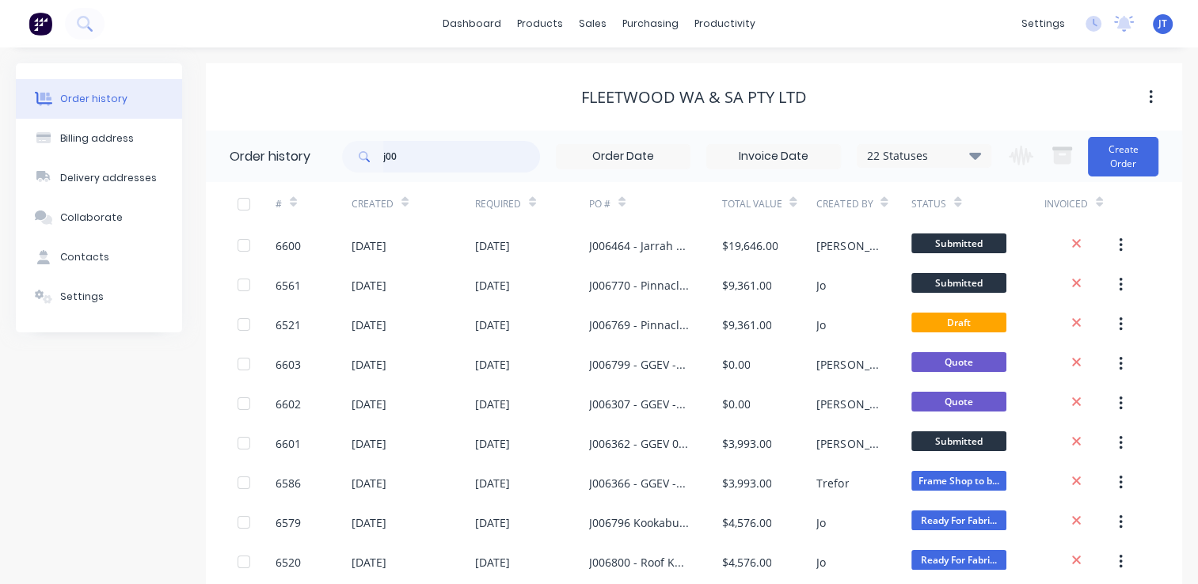
click at [429, 158] on input "j00" at bounding box center [461, 157] width 157 height 32
type input "j006307"
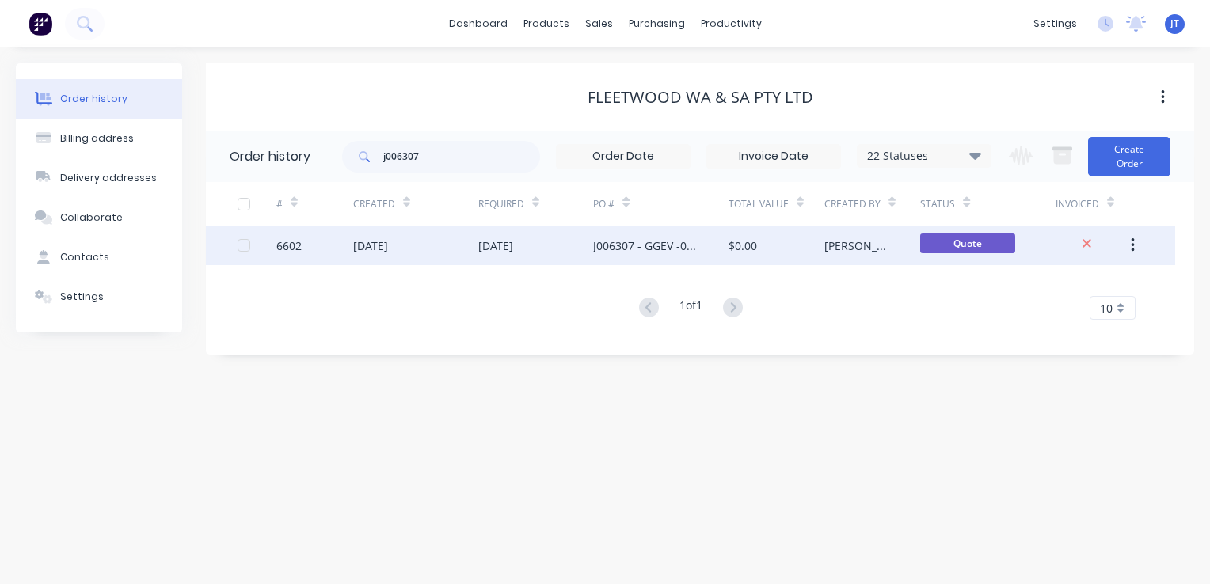
click at [294, 250] on div "6602" at bounding box center [288, 246] width 25 height 17
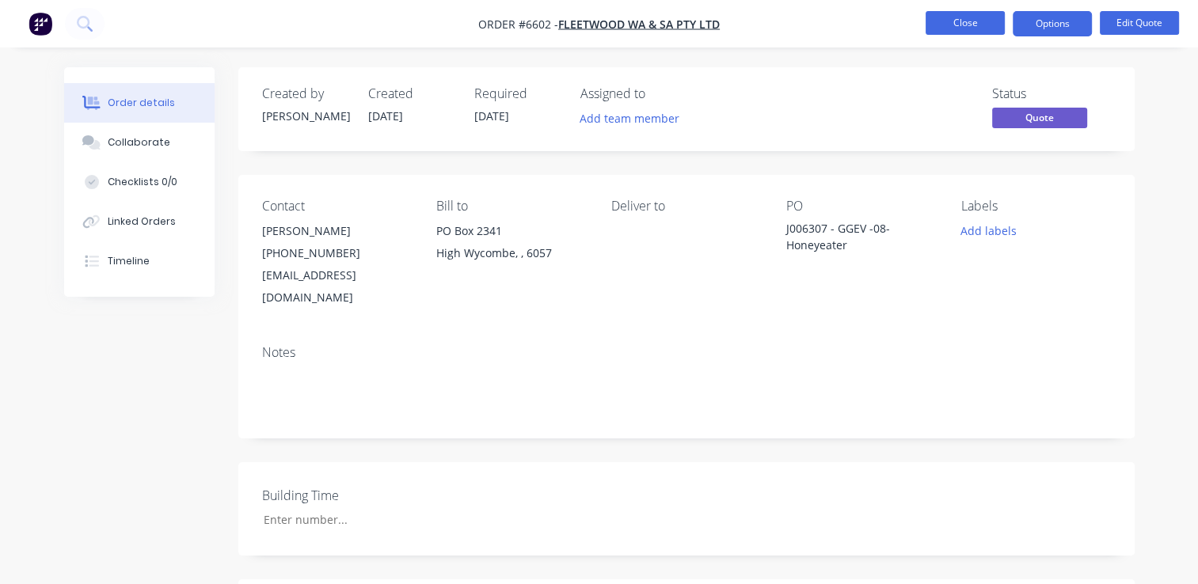
click at [961, 27] on button "Close" at bounding box center [965, 23] width 79 height 24
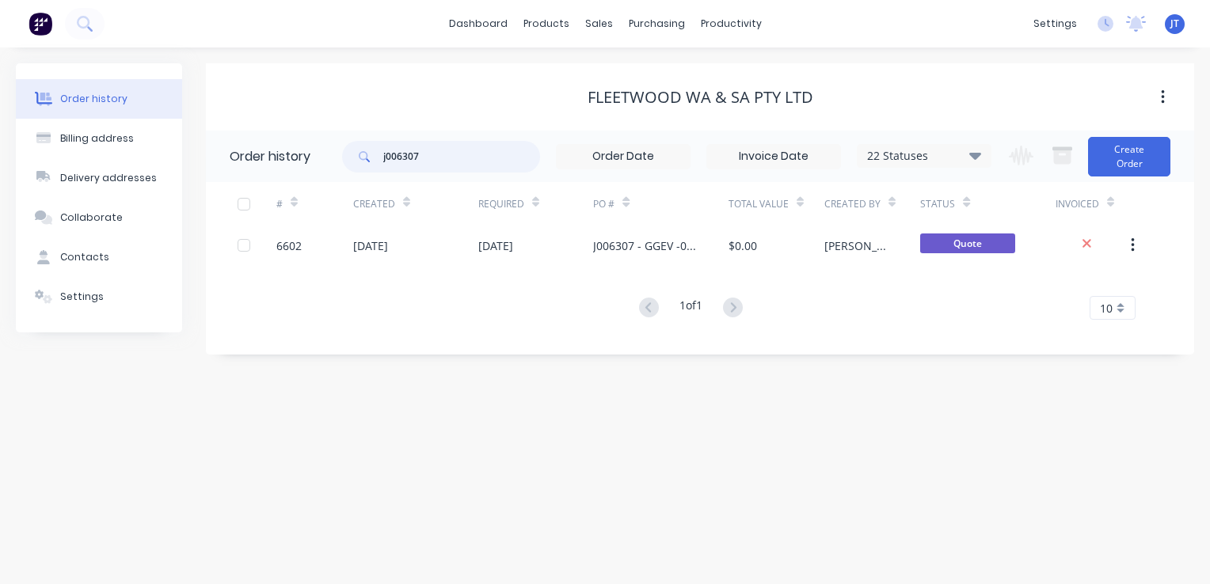
click at [432, 158] on input "j006307" at bounding box center [461, 157] width 157 height 32
type input "j006770"
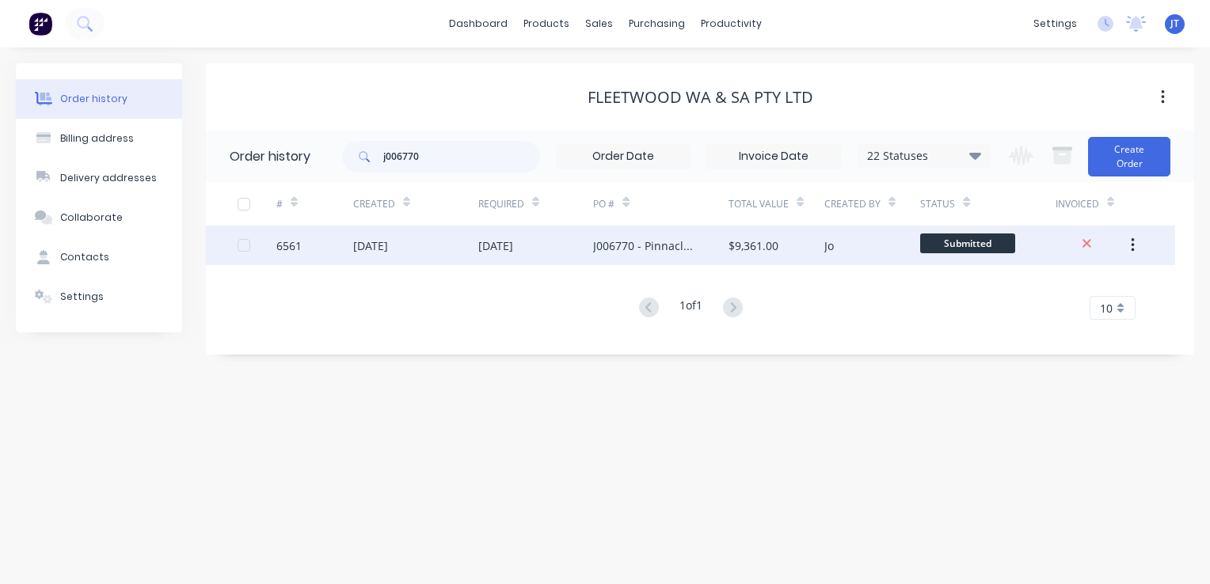
click at [288, 246] on div "6561" at bounding box center [288, 246] width 25 height 17
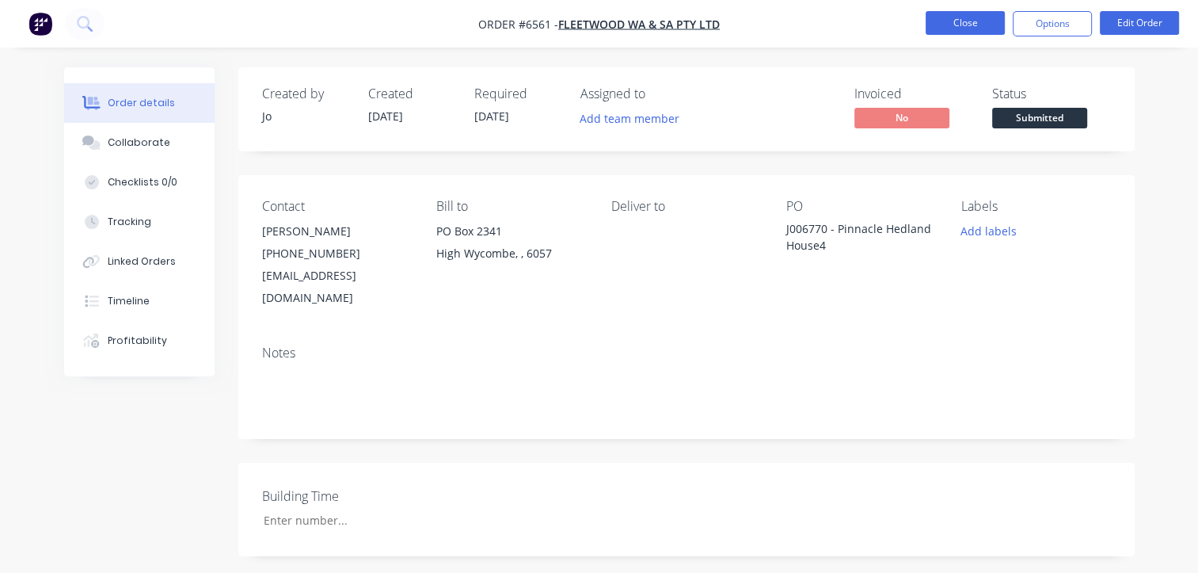
click at [944, 21] on button "Close" at bounding box center [965, 23] width 79 height 24
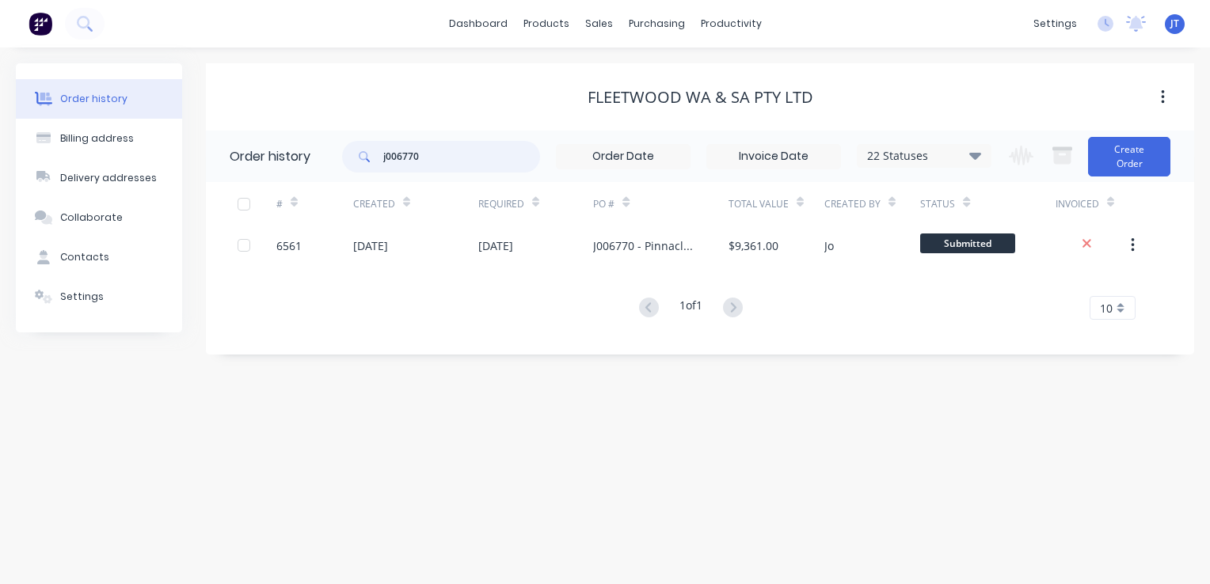
click at [466, 156] on input "j006770" at bounding box center [461, 157] width 157 height 32
type input "j0067"
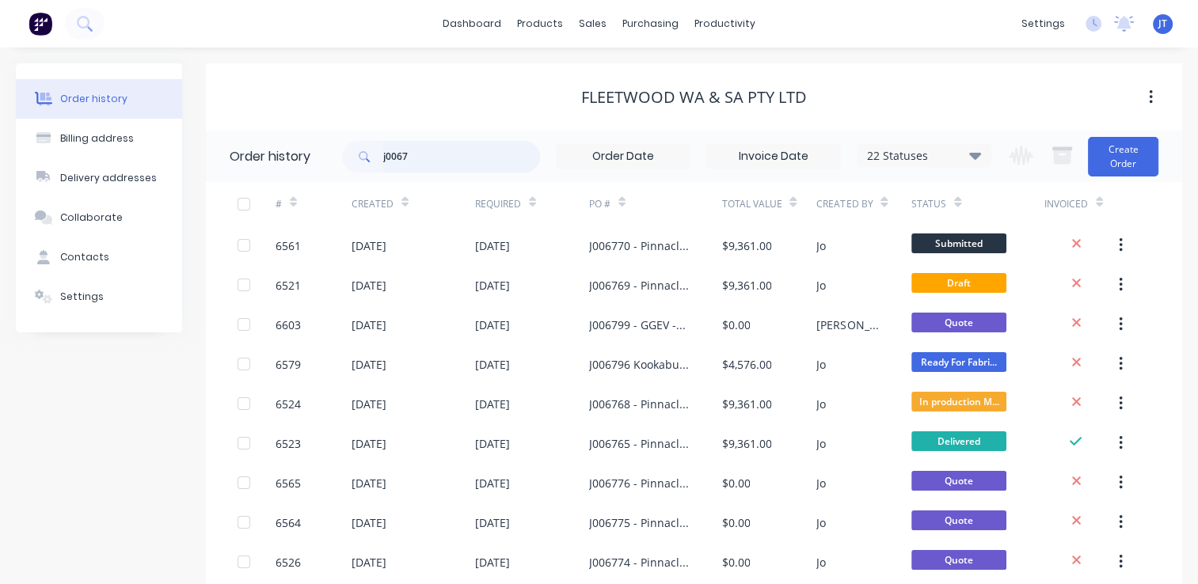
click at [461, 162] on input "j0067" at bounding box center [461, 157] width 157 height 32
type input "j006796"
